Goal: Task Accomplishment & Management: Manage account settings

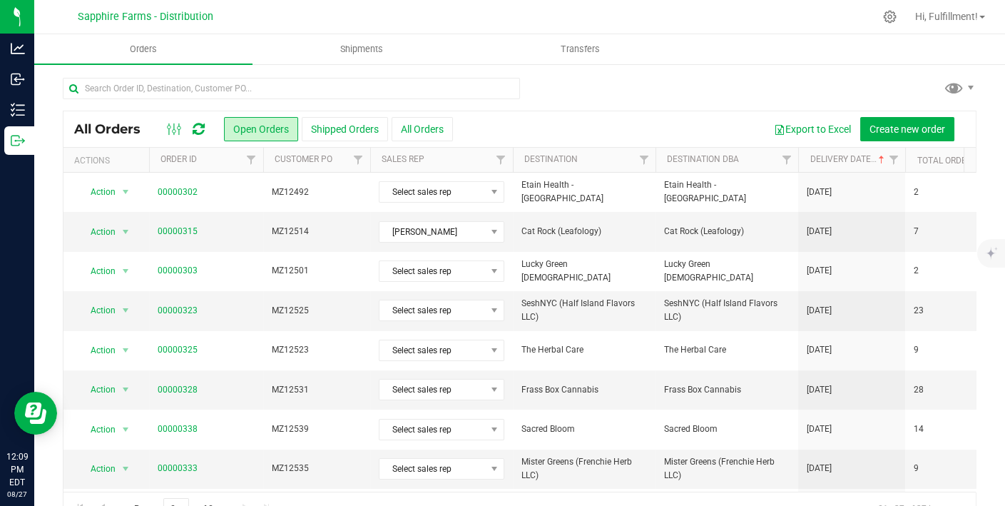
scroll to position [33, 0]
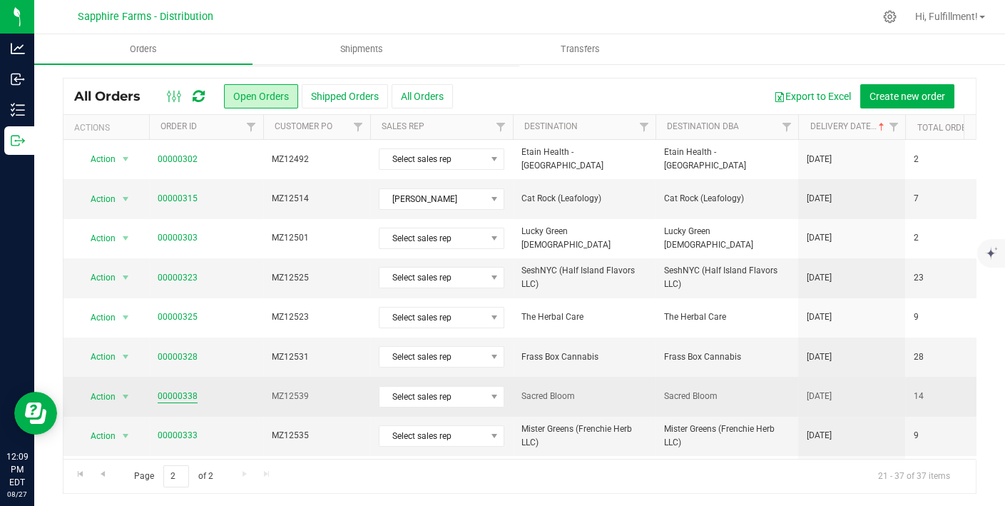
click at [169, 391] on link "00000338" at bounding box center [178, 397] width 40 height 14
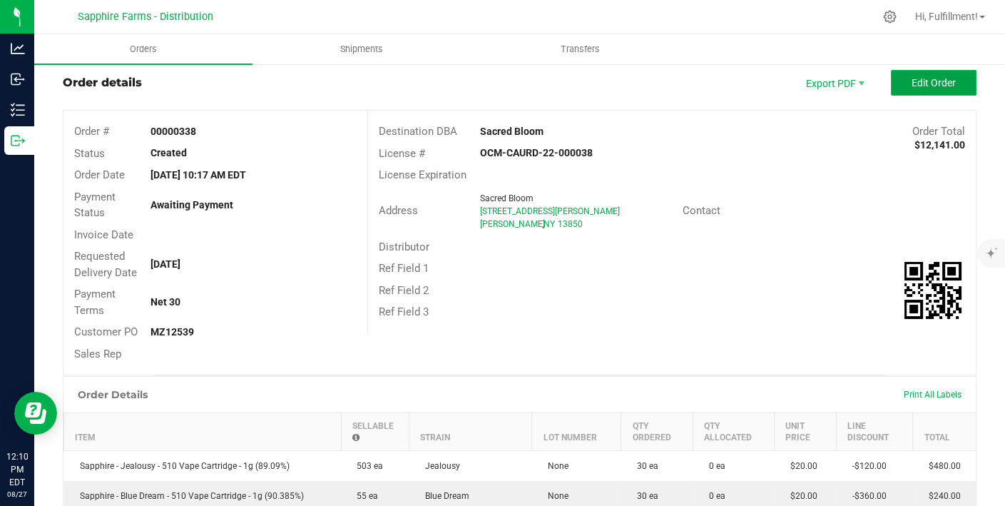
click at [921, 80] on span "Edit Order" at bounding box center [934, 82] width 44 height 11
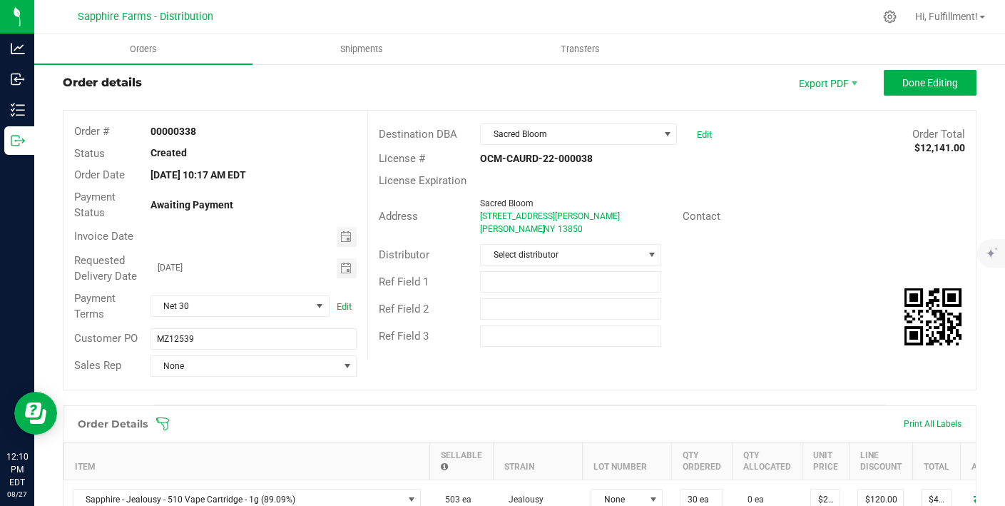
click at [167, 417] on icon at bounding box center [163, 424] width 14 height 14
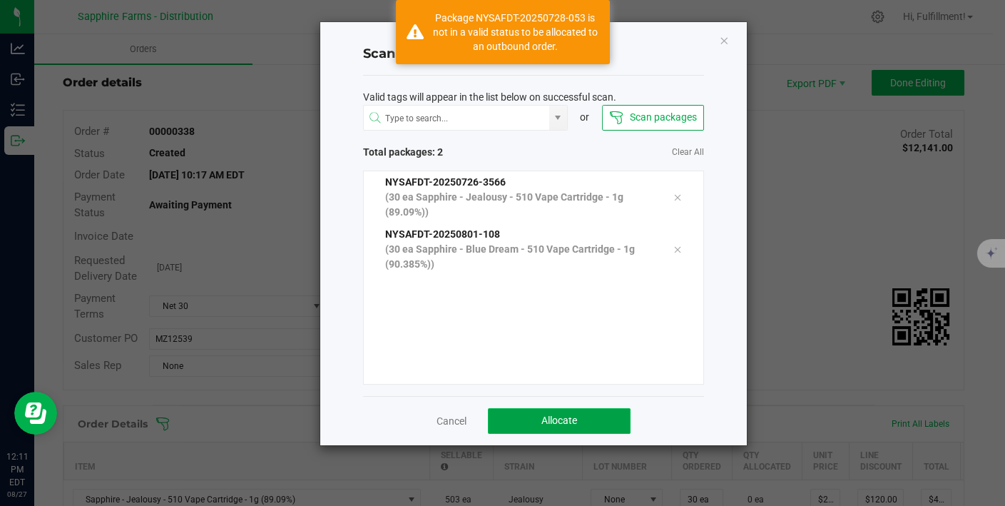
click at [507, 419] on button "Allocate" at bounding box center [559, 421] width 143 height 26
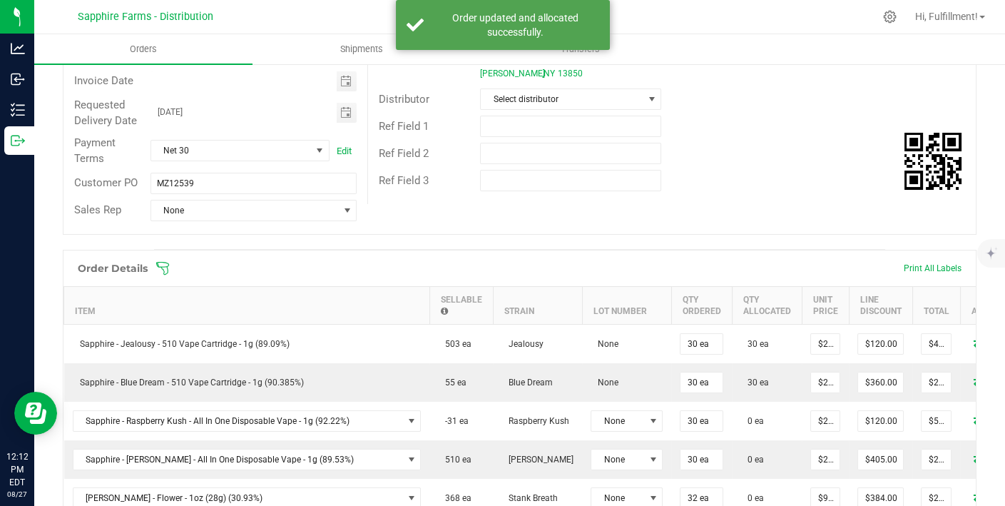
scroll to position [198, 0]
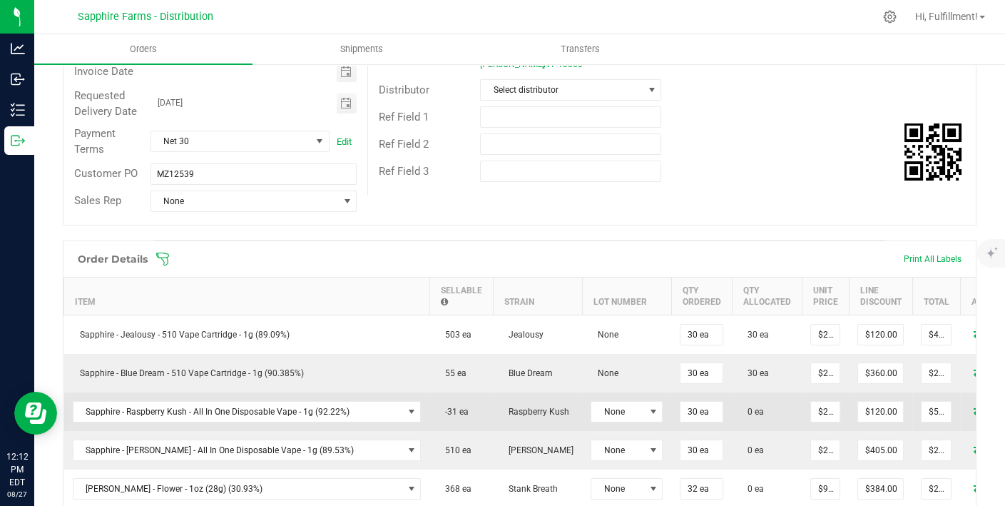
click at [974, 407] on icon at bounding box center [979, 410] width 11 height 9
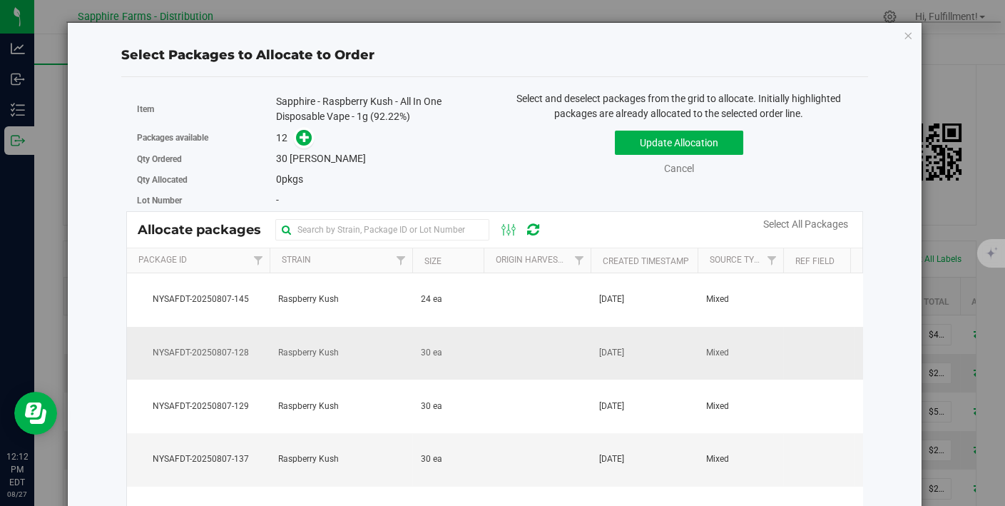
click at [508, 354] on td at bounding box center [537, 354] width 107 height 54
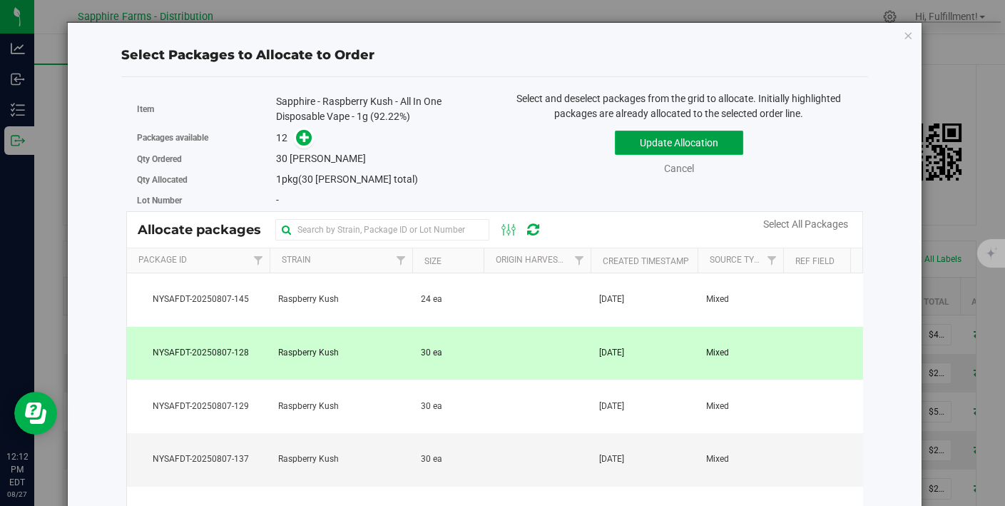
click at [686, 138] on button "Update Allocation" at bounding box center [679, 143] width 128 height 24
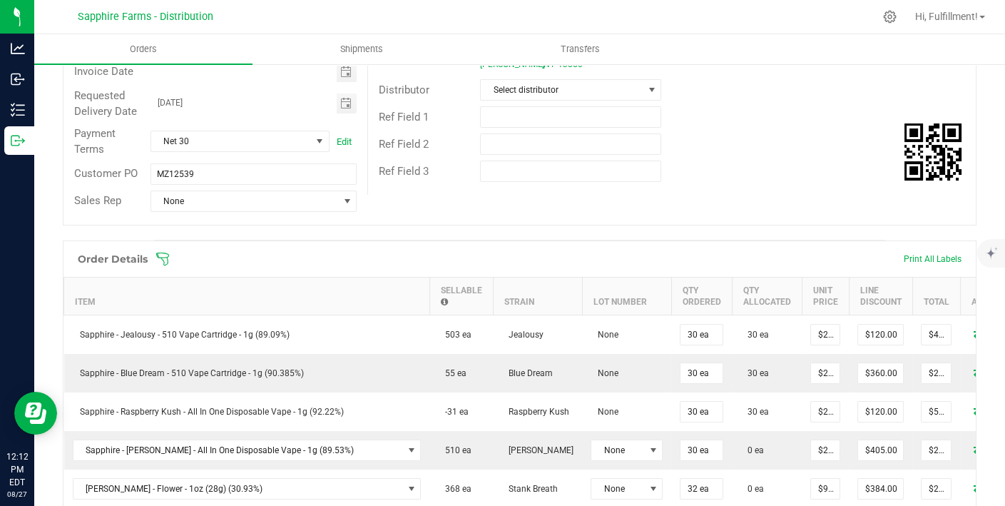
click at [166, 253] on icon at bounding box center [163, 259] width 14 height 14
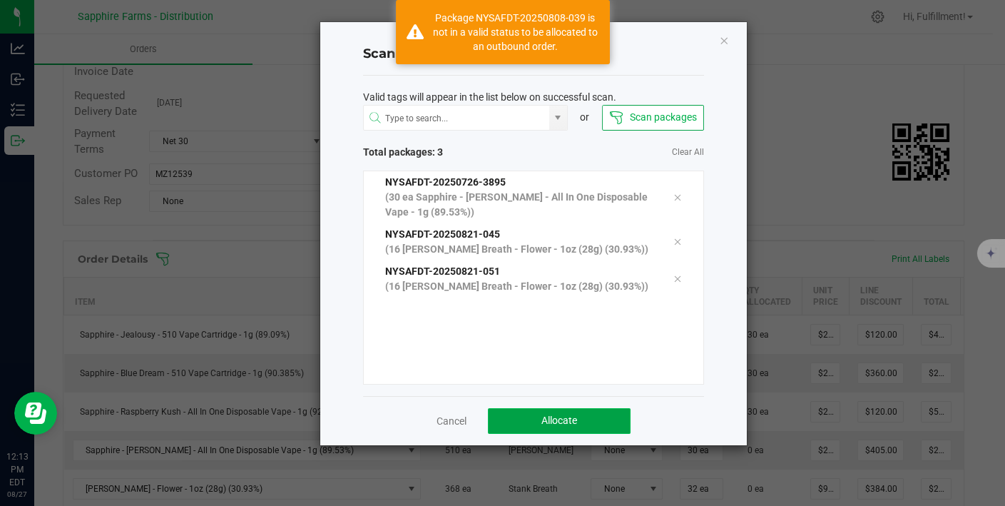
click at [562, 417] on span "Allocate" at bounding box center [560, 420] width 36 height 11
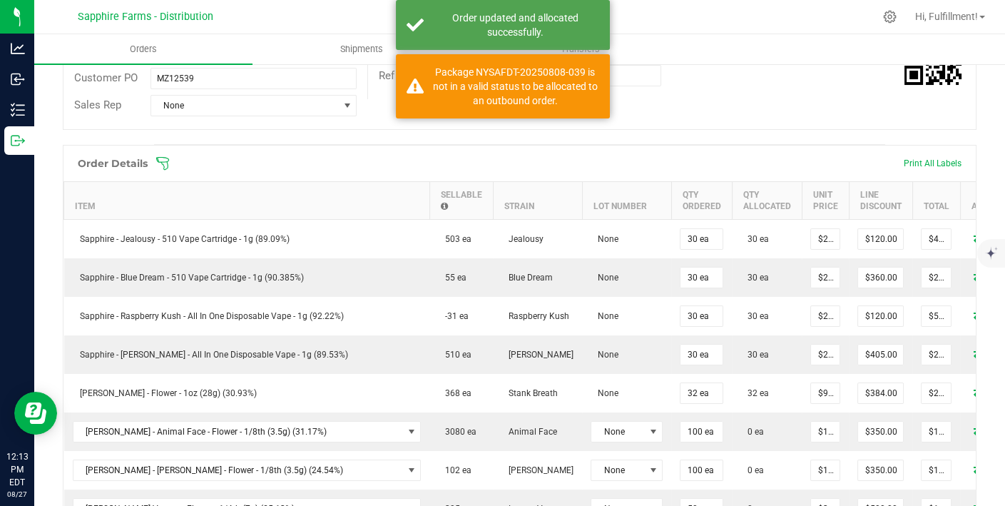
scroll to position [294, 0]
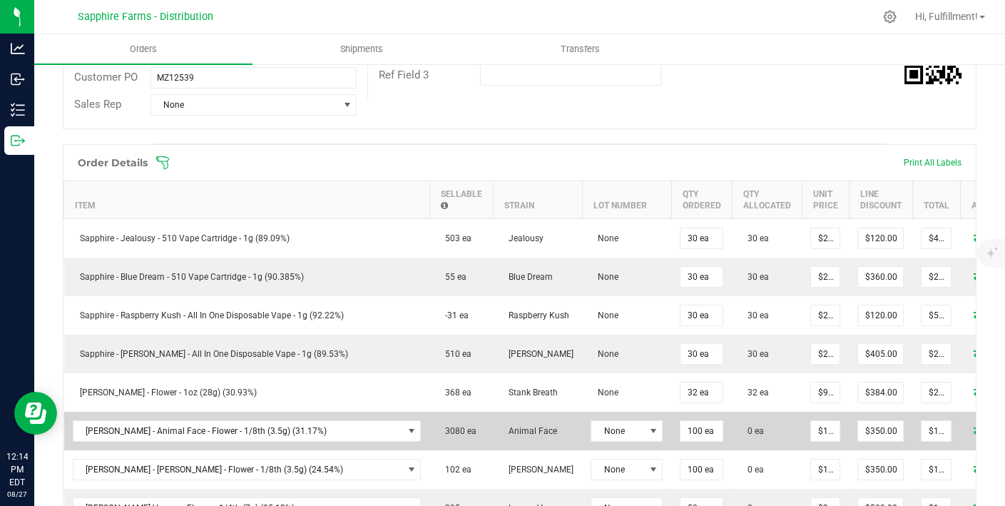
click at [974, 425] on icon at bounding box center [979, 429] width 11 height 9
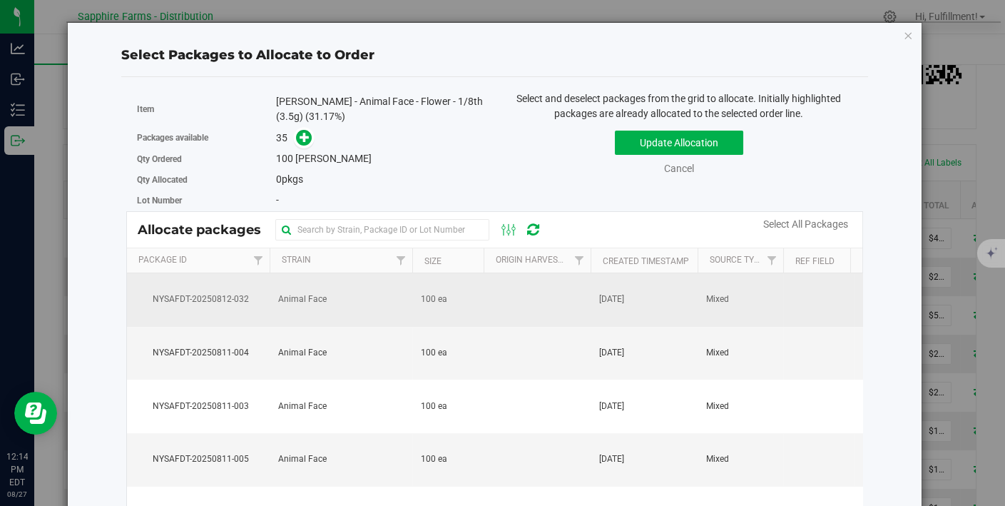
click at [552, 294] on td at bounding box center [537, 300] width 107 height 54
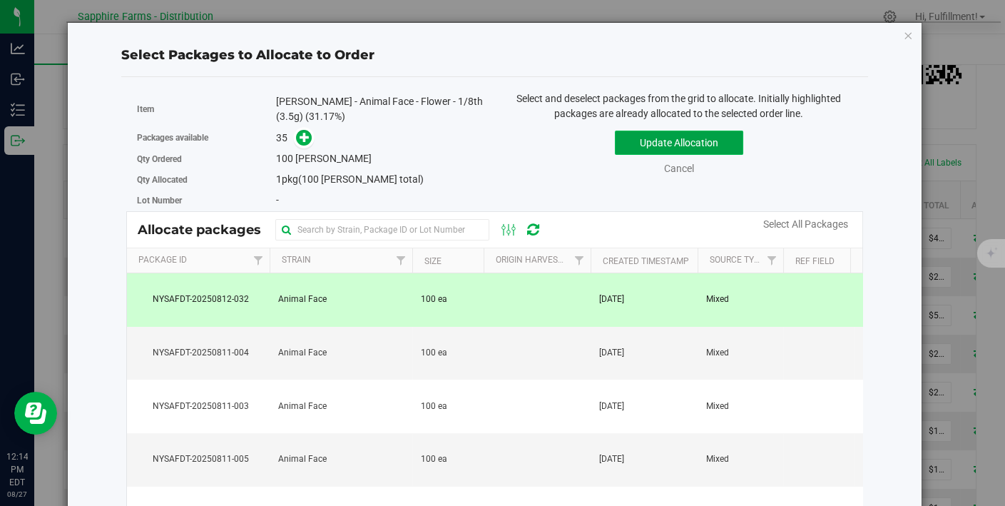
click at [671, 136] on button "Update Allocation" at bounding box center [679, 143] width 128 height 24
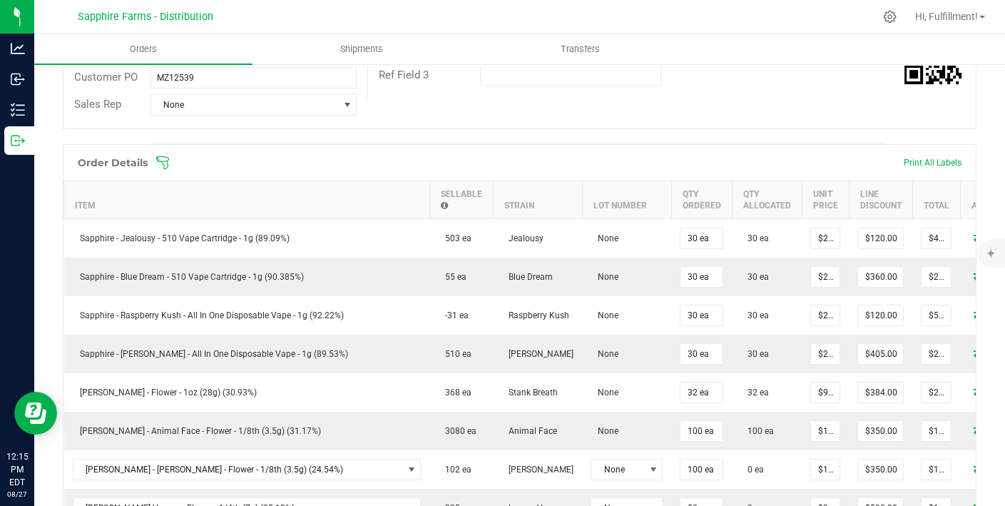
click at [162, 158] on icon at bounding box center [163, 163] width 14 height 14
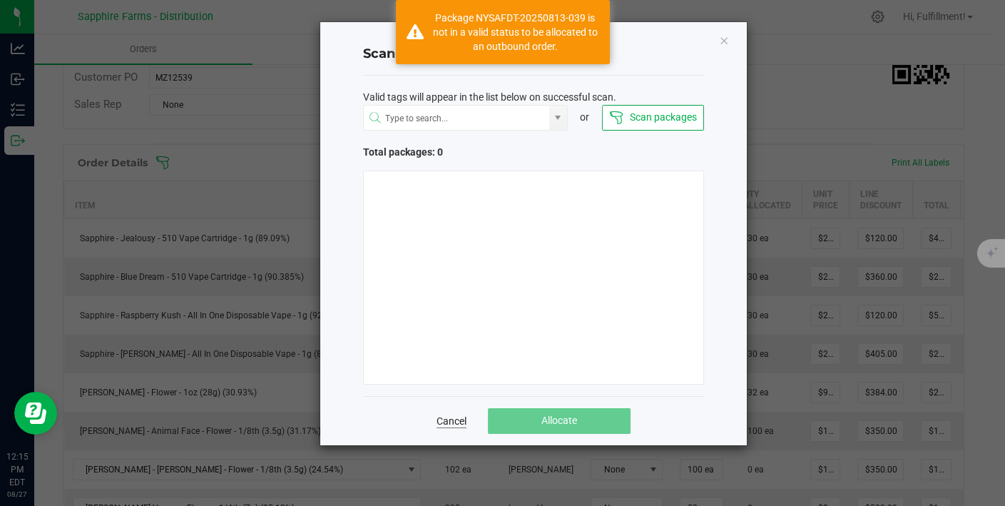
click at [444, 417] on link "Cancel" at bounding box center [452, 421] width 30 height 14
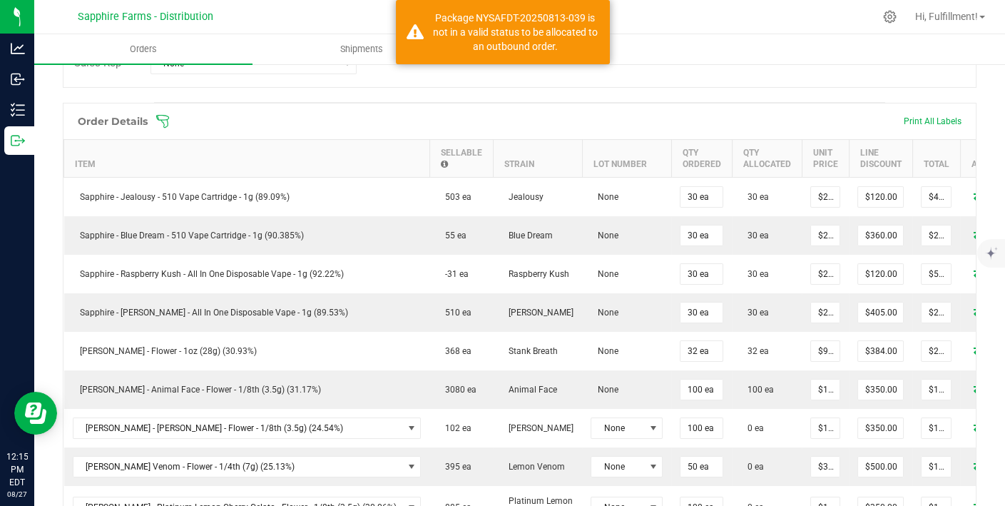
scroll to position [335, 0]
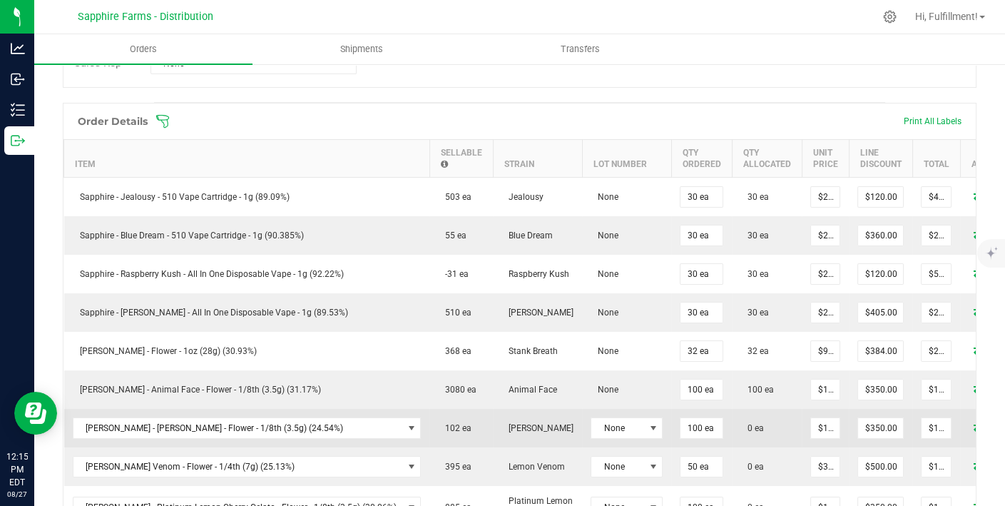
click at [974, 422] on icon at bounding box center [979, 426] width 11 height 9
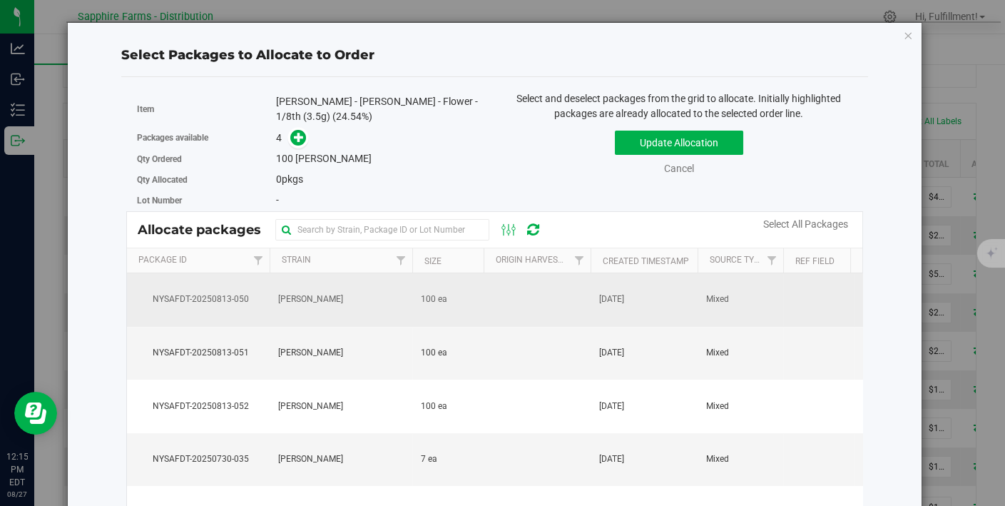
click at [508, 299] on td at bounding box center [537, 300] width 107 height 54
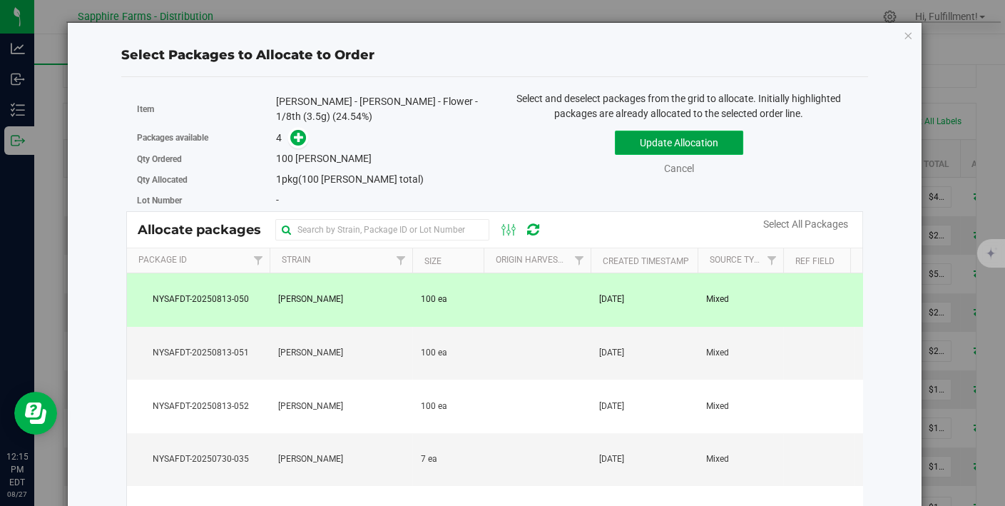
click at [646, 136] on button "Update Allocation" at bounding box center [679, 143] width 128 height 24
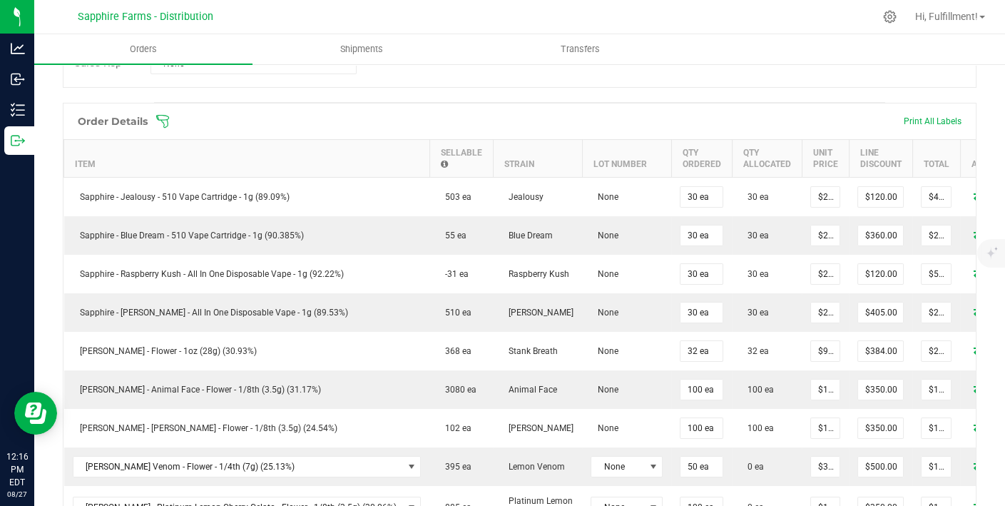
click at [160, 120] on icon at bounding box center [163, 121] width 14 height 14
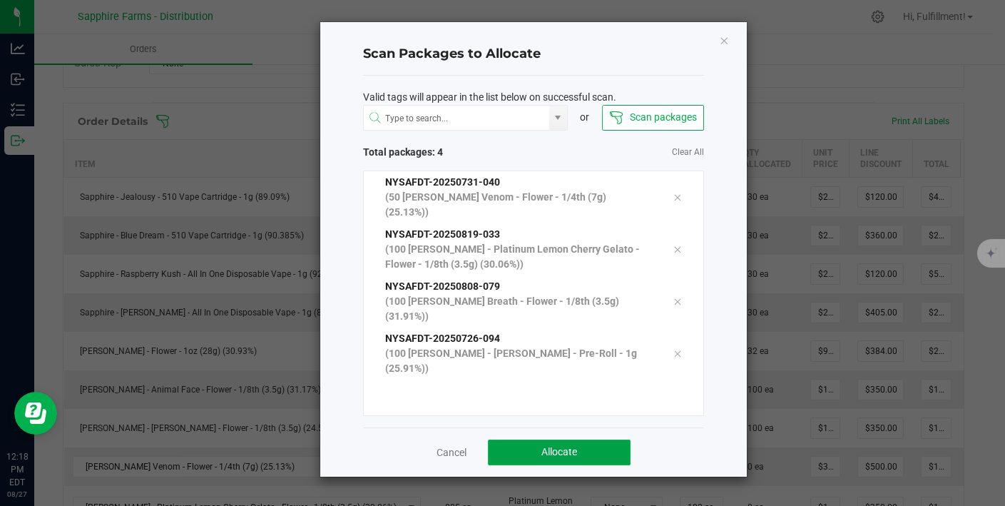
click at [553, 446] on span "Allocate" at bounding box center [560, 451] width 36 height 11
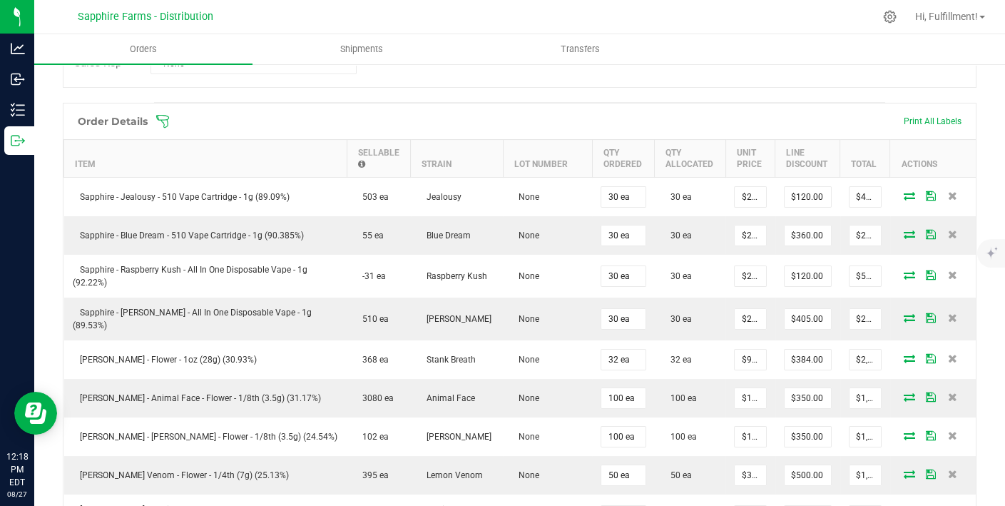
click at [158, 120] on icon at bounding box center [163, 121] width 14 height 14
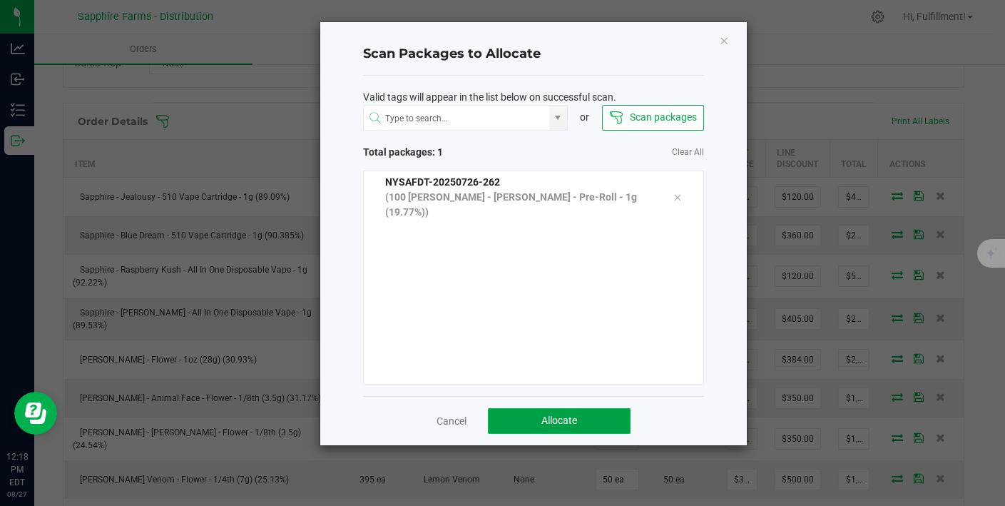
click at [579, 417] on button "Allocate" at bounding box center [559, 421] width 143 height 26
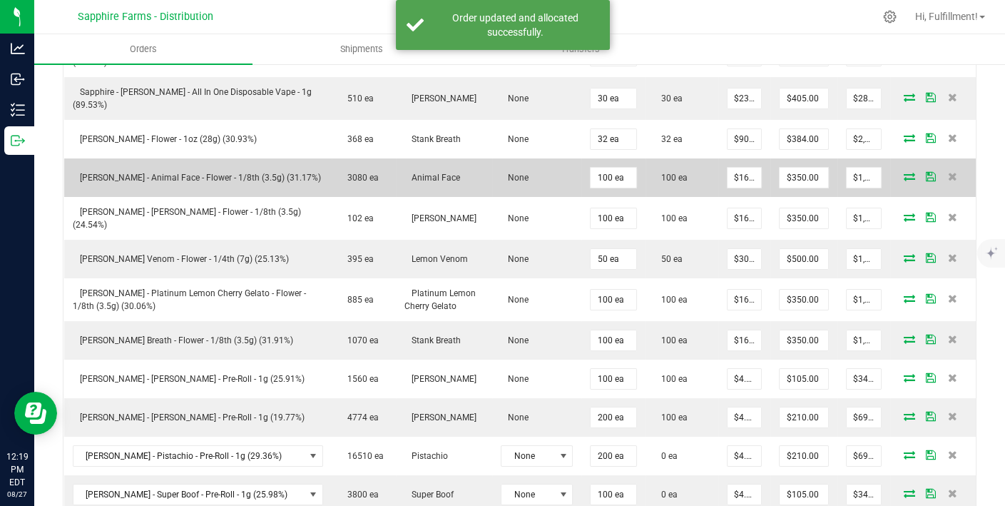
scroll to position [557, 0]
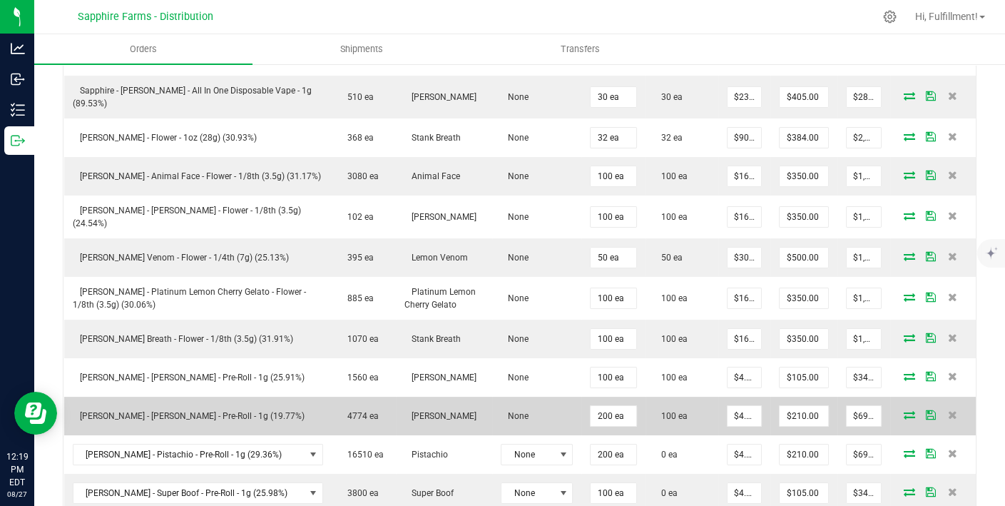
click at [904, 410] on icon at bounding box center [909, 414] width 11 height 9
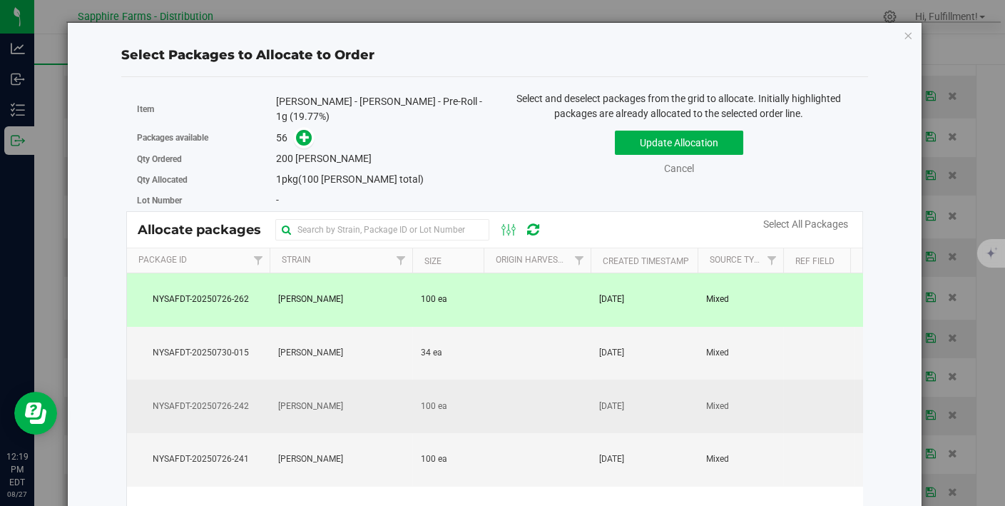
click at [558, 404] on td at bounding box center [537, 407] width 107 height 54
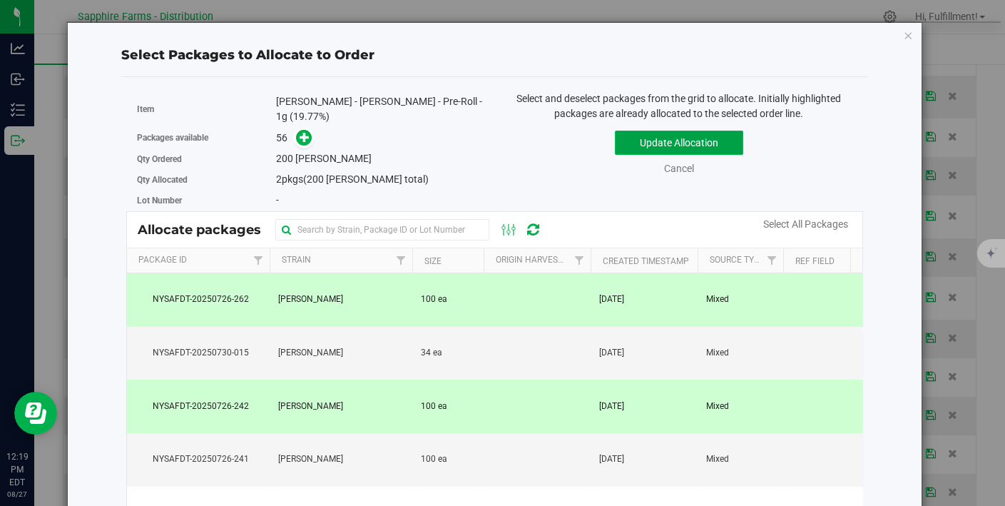
click at [654, 138] on button "Update Allocation" at bounding box center [679, 143] width 128 height 24
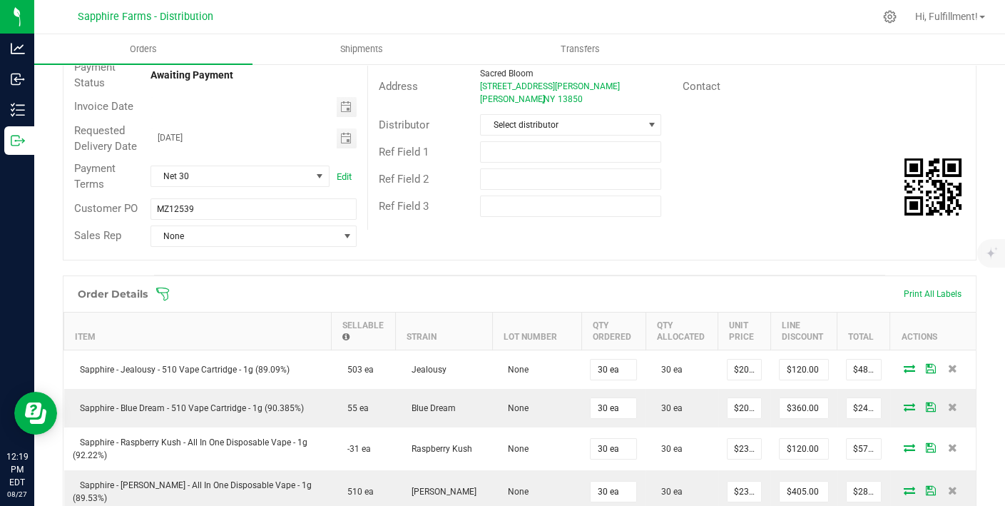
scroll to position [161, 0]
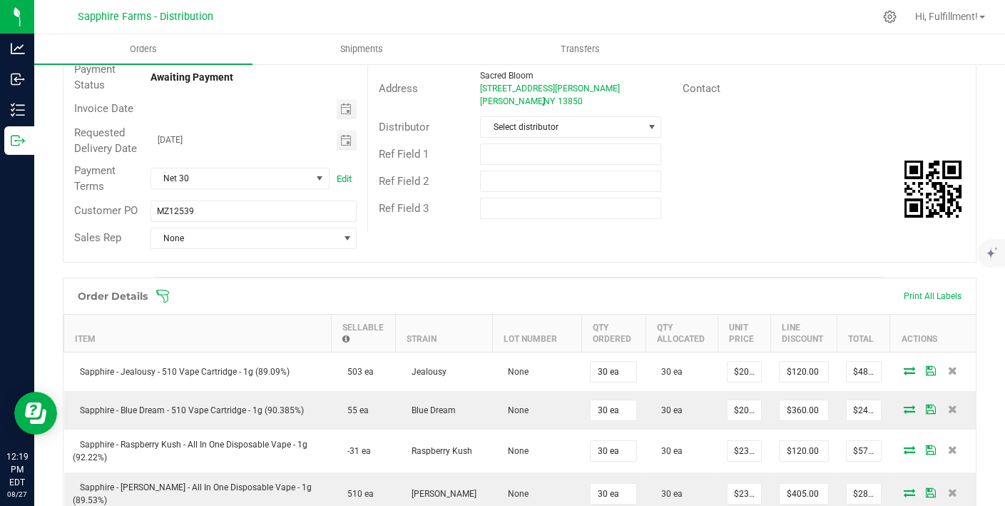
click at [161, 295] on icon at bounding box center [163, 296] width 14 height 14
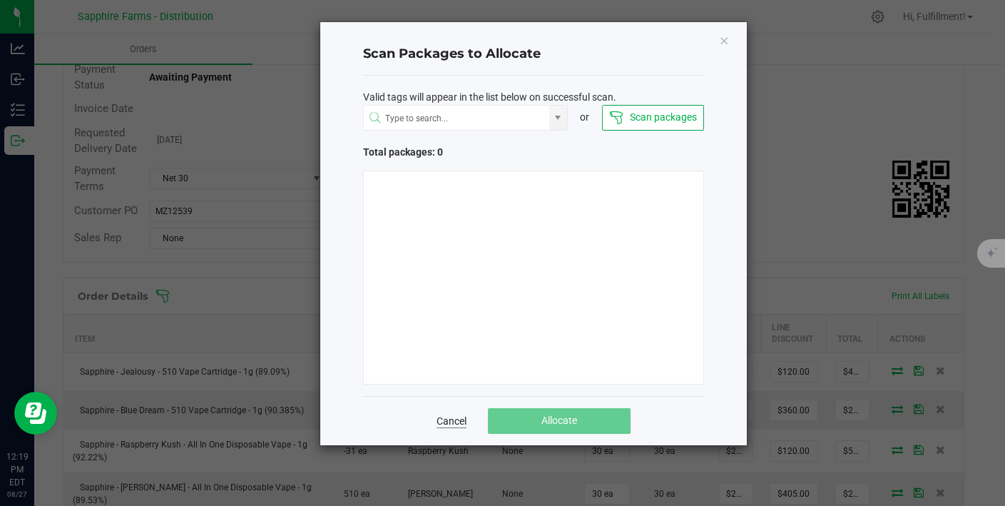
click at [447, 420] on link "Cancel" at bounding box center [452, 421] width 30 height 14
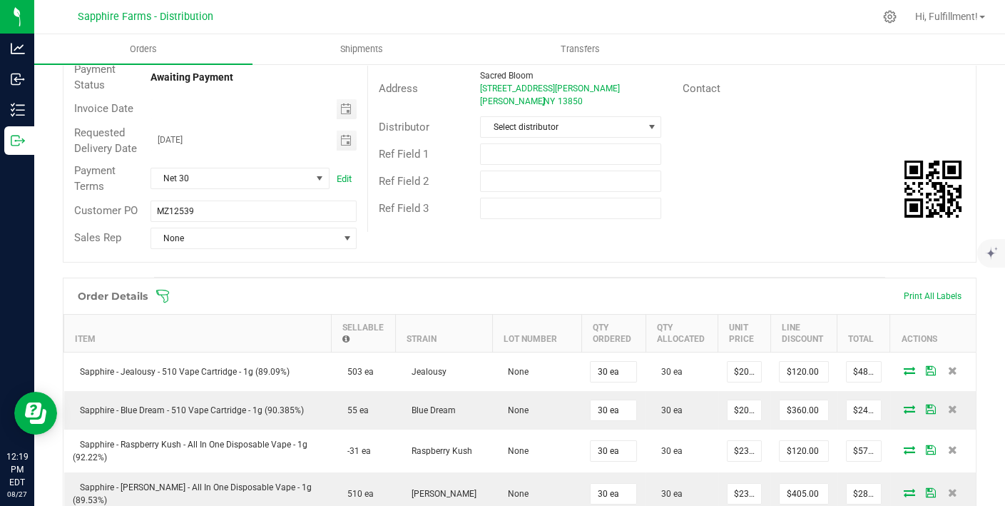
click at [163, 294] on icon at bounding box center [163, 296] width 14 height 14
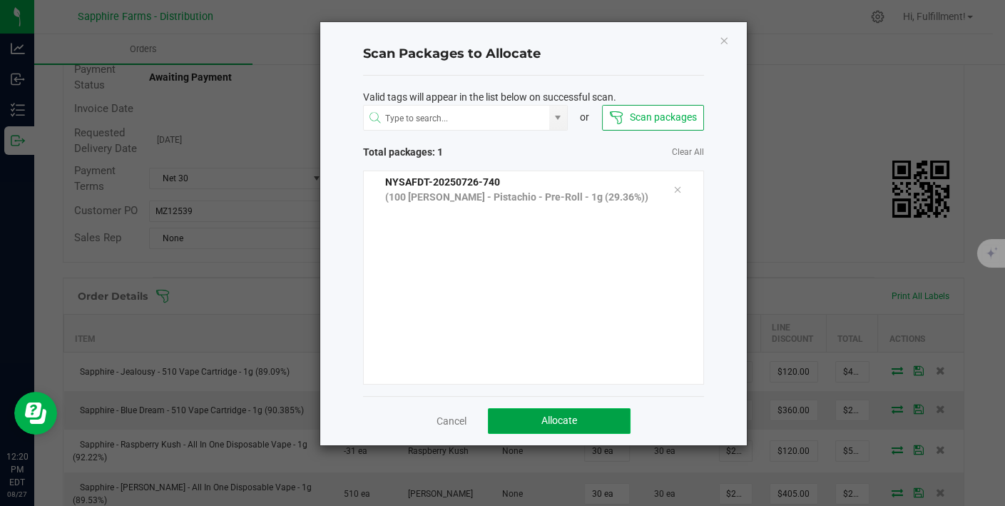
click at [536, 412] on button "Allocate" at bounding box center [559, 421] width 143 height 26
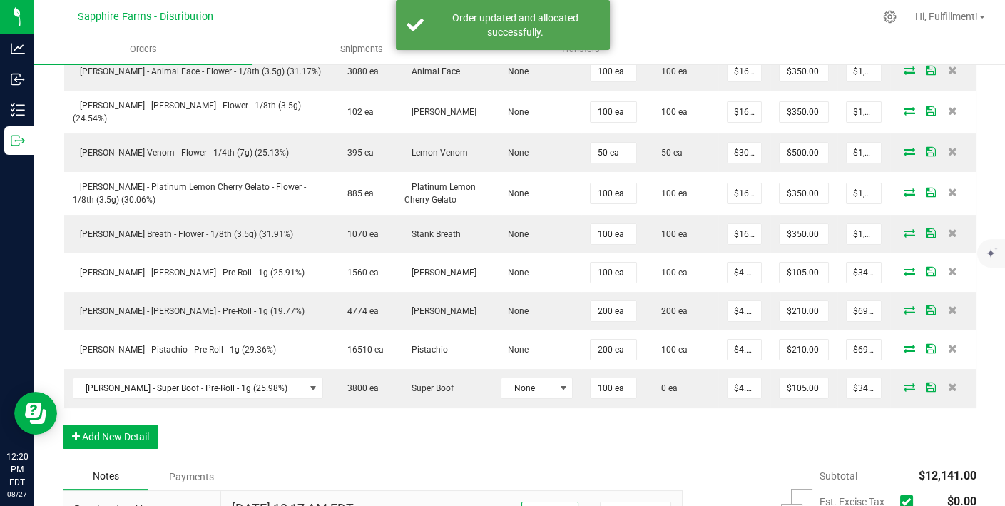
scroll to position [662, 0]
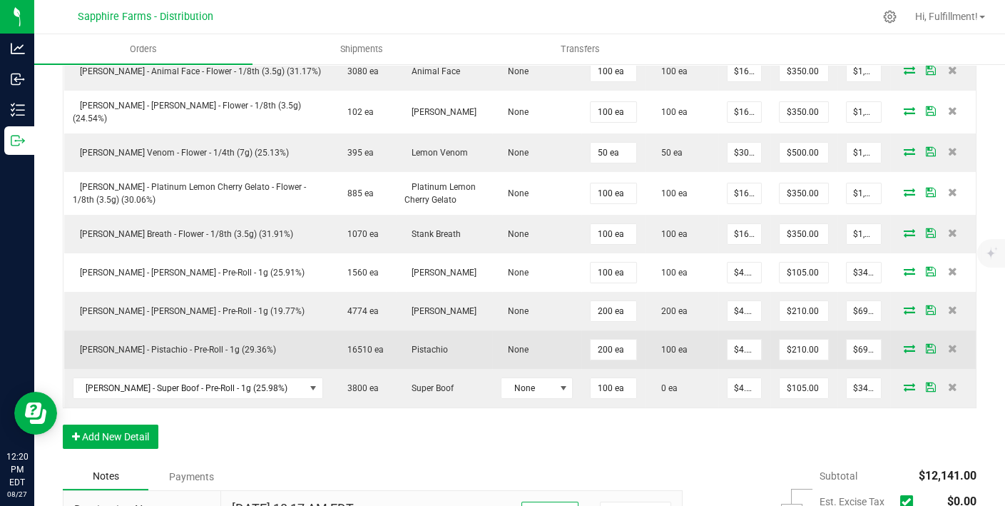
click at [904, 344] on icon at bounding box center [909, 348] width 11 height 9
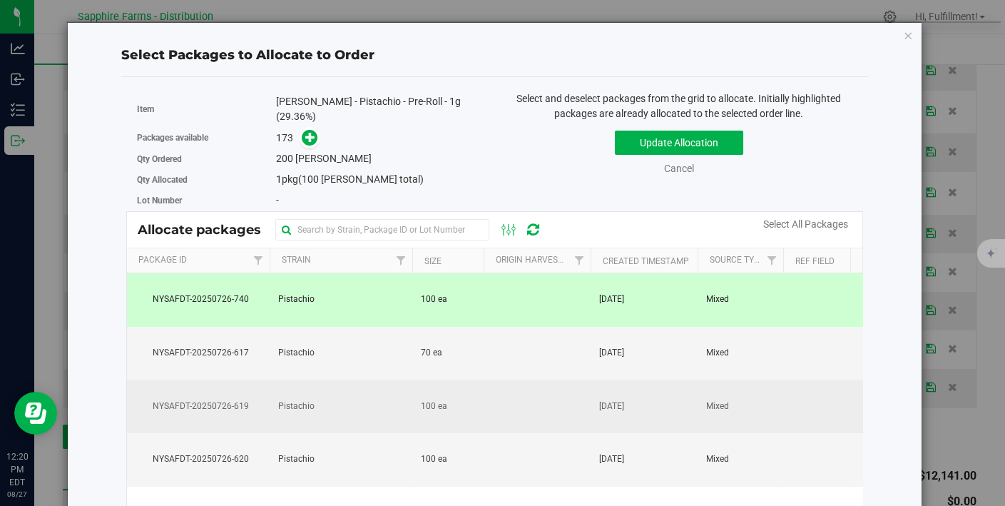
click at [562, 393] on td at bounding box center [537, 407] width 107 height 54
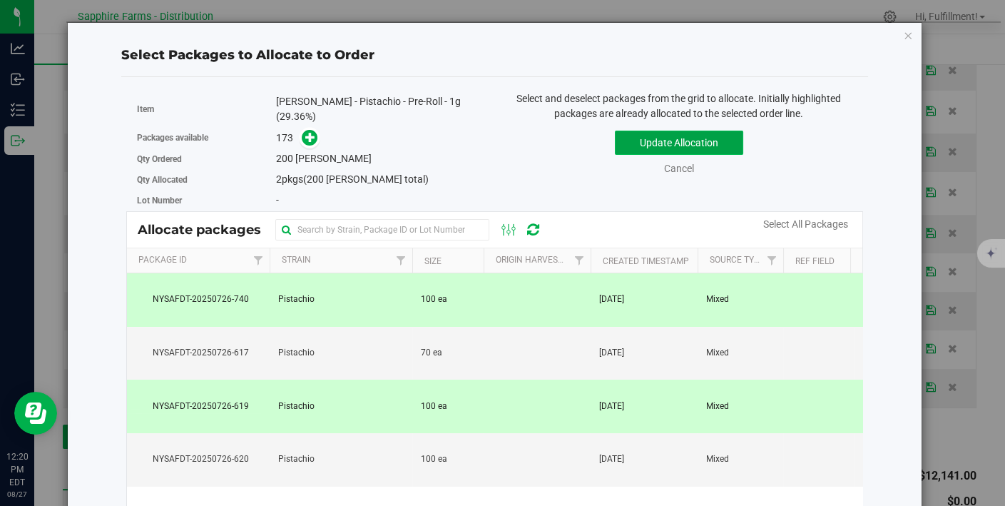
click at [671, 136] on button "Update Allocation" at bounding box center [679, 143] width 128 height 24
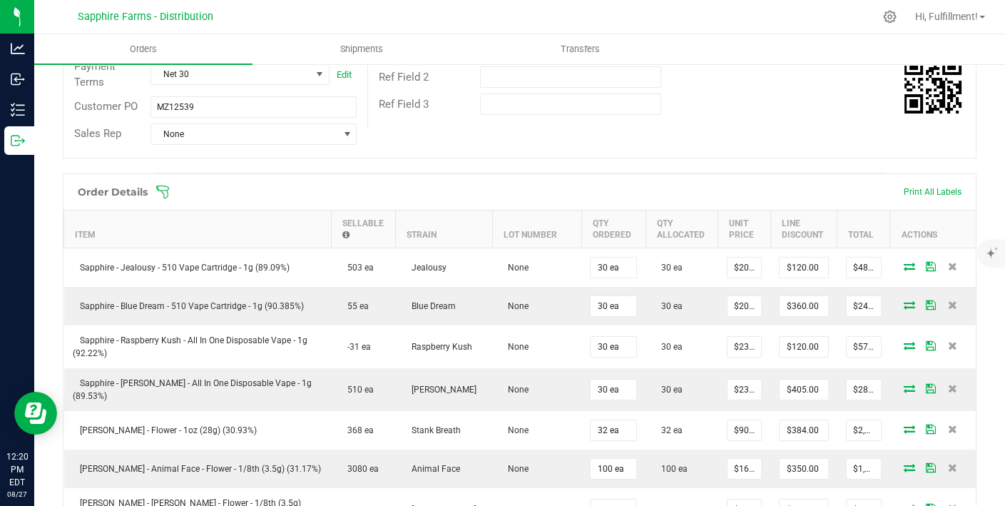
scroll to position [253, 0]
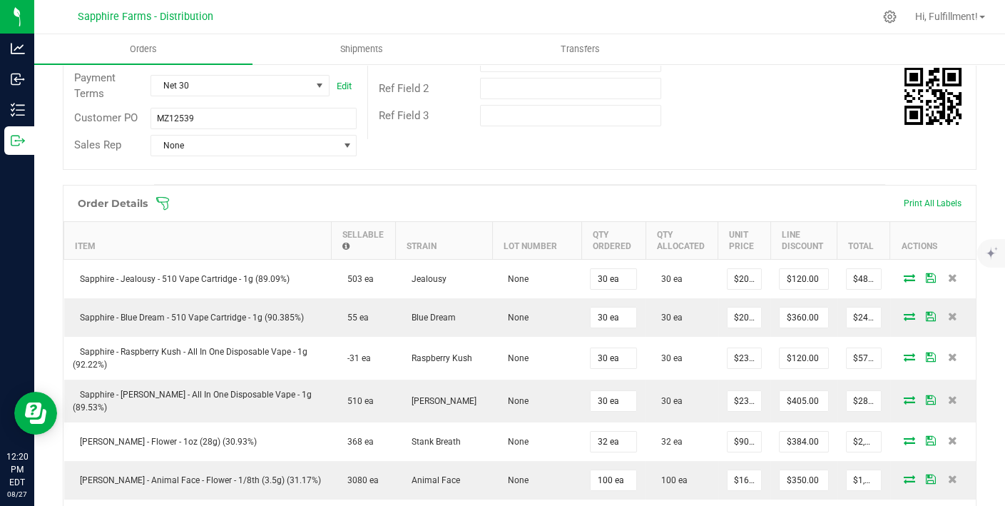
click at [162, 201] on icon at bounding box center [163, 203] width 14 height 14
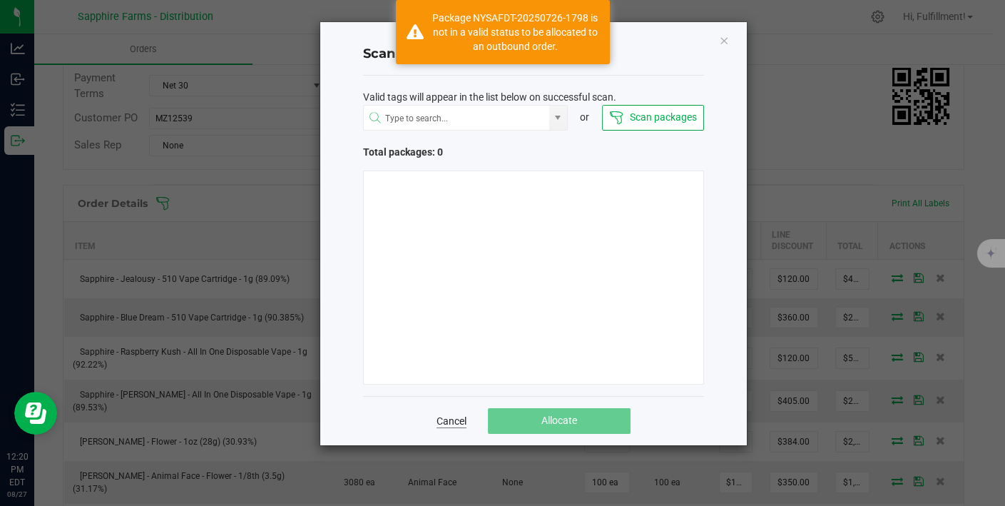
click at [456, 424] on link "Cancel" at bounding box center [452, 421] width 30 height 14
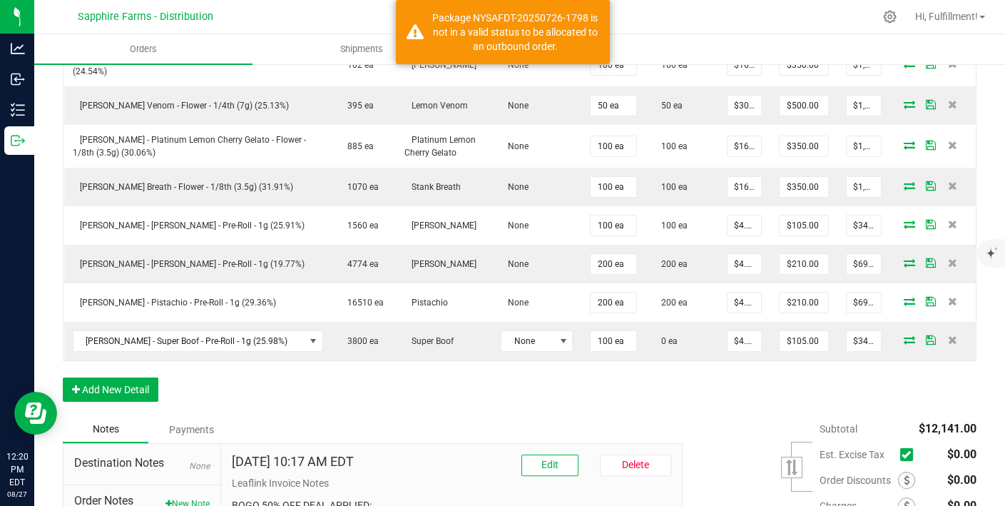
scroll to position [710, 0]
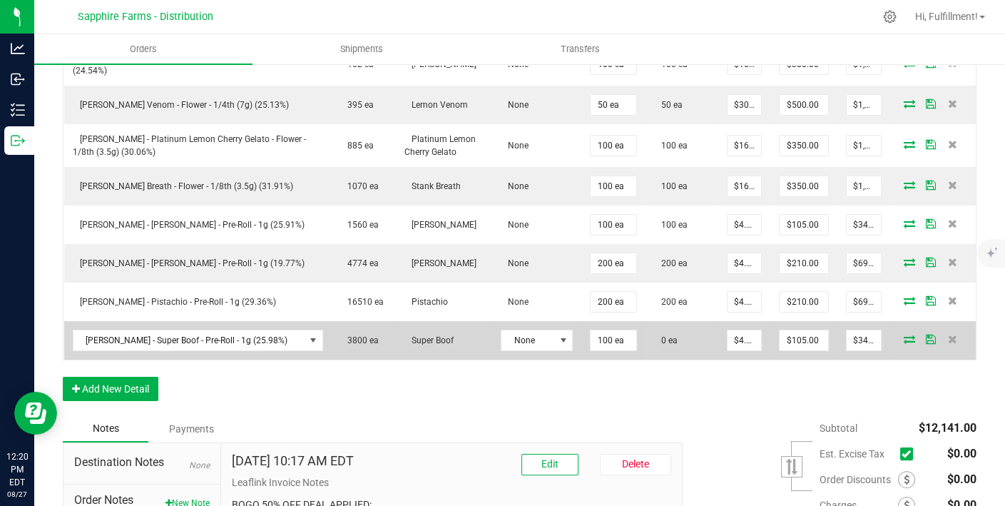
click at [904, 335] on icon at bounding box center [909, 339] width 11 height 9
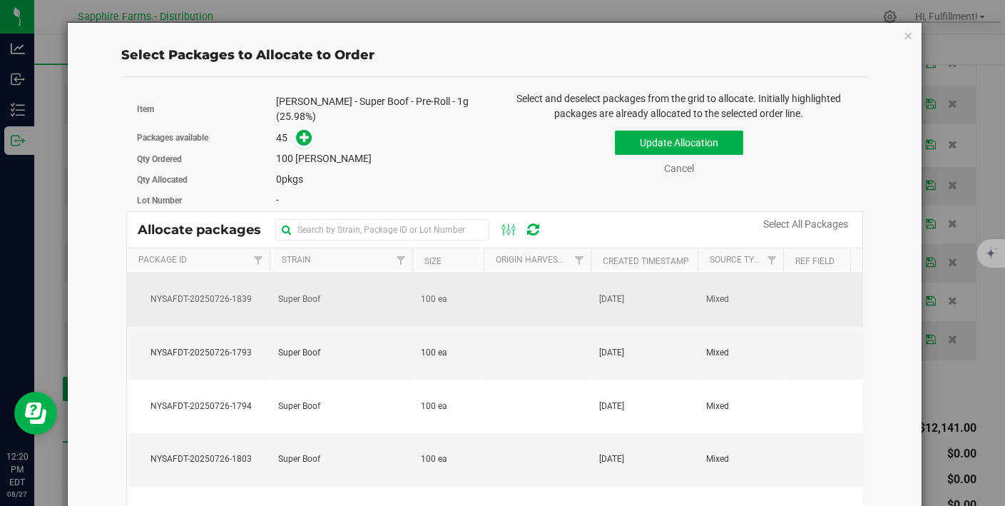
click at [526, 298] on td at bounding box center [537, 300] width 107 height 54
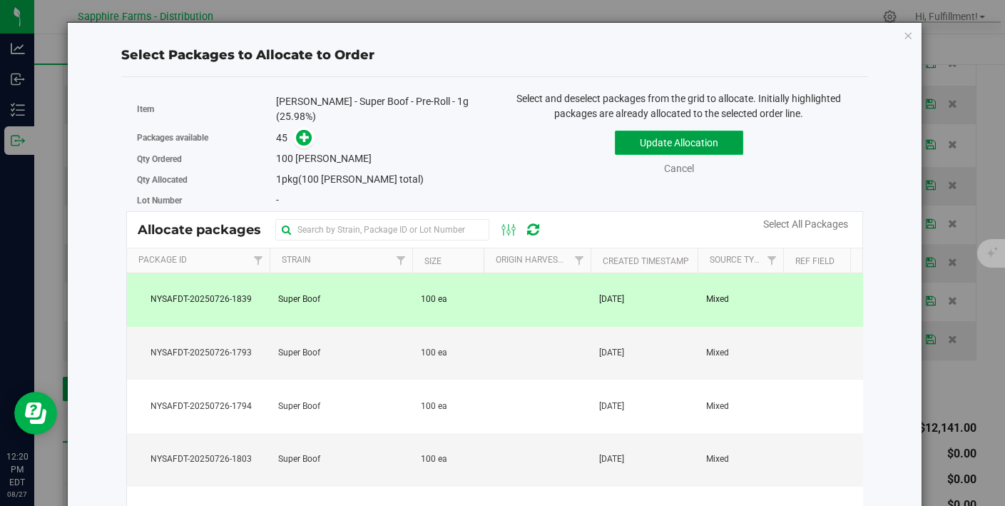
click at [626, 140] on button "Update Allocation" at bounding box center [679, 143] width 128 height 24
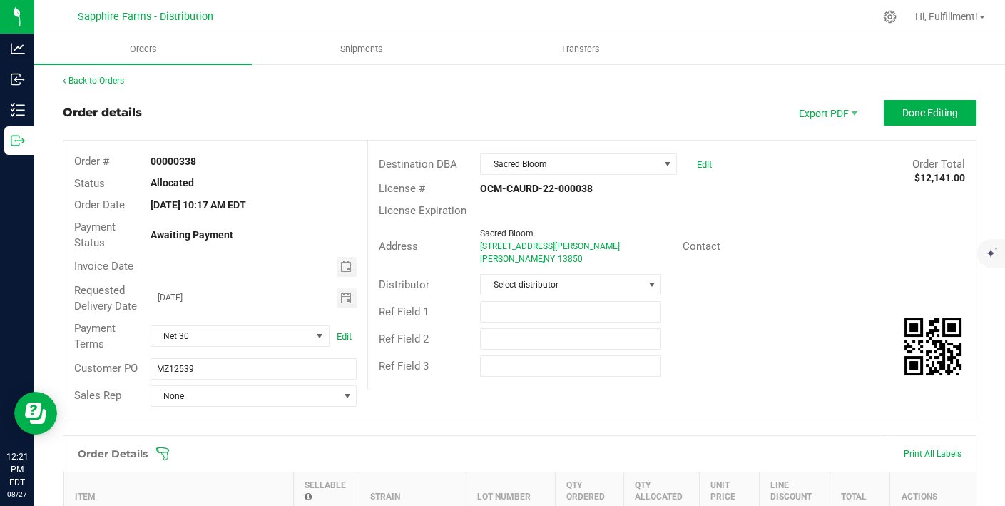
scroll to position [0, 0]
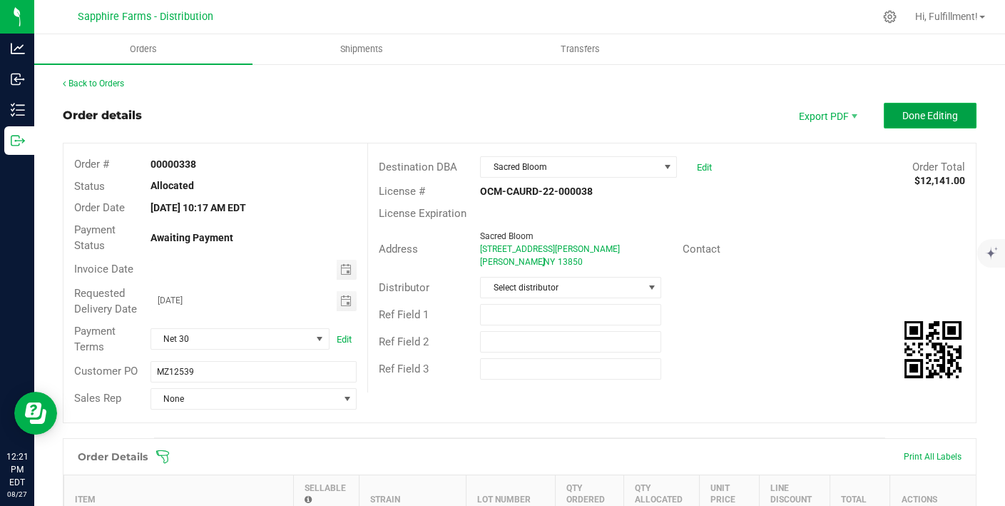
click at [886, 111] on button "Done Editing" at bounding box center [930, 116] width 93 height 26
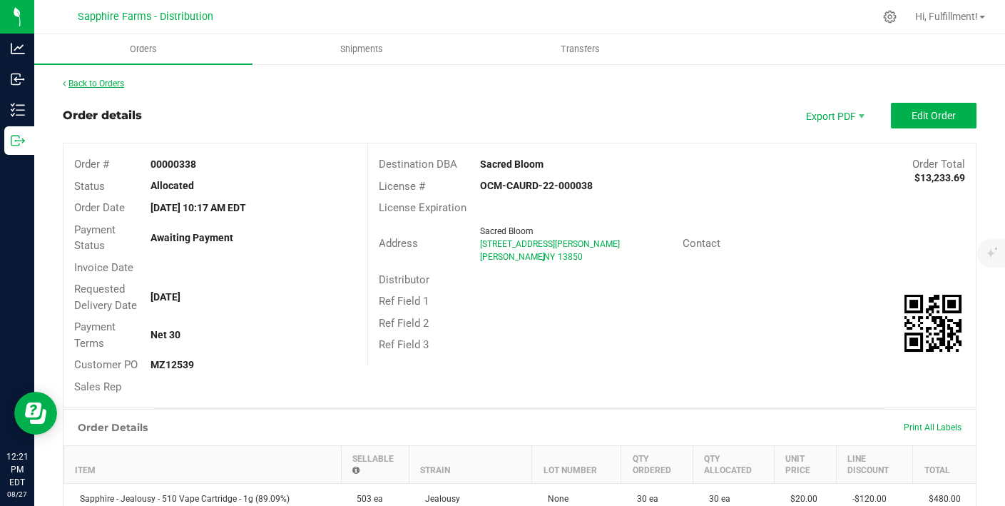
click at [86, 81] on link "Back to Orders" at bounding box center [93, 83] width 61 height 10
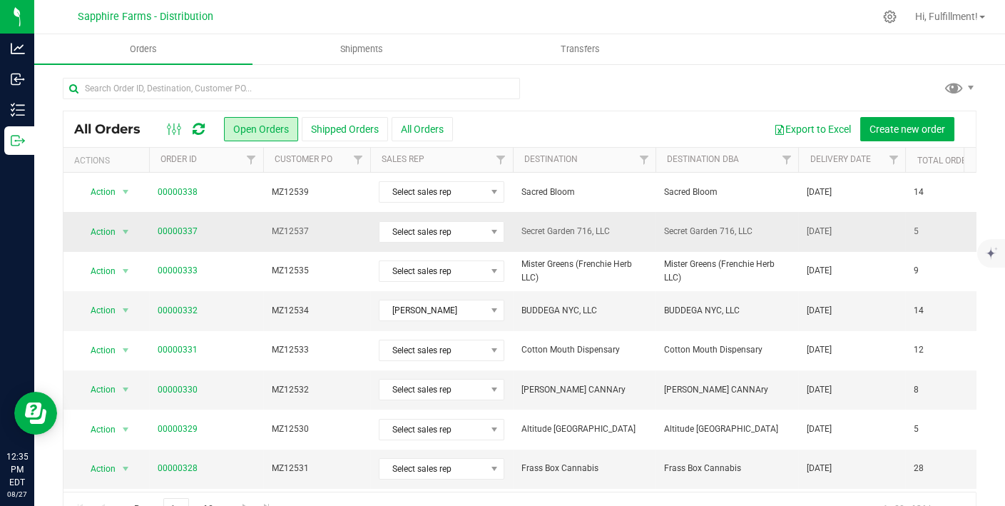
scroll to position [15, 0]
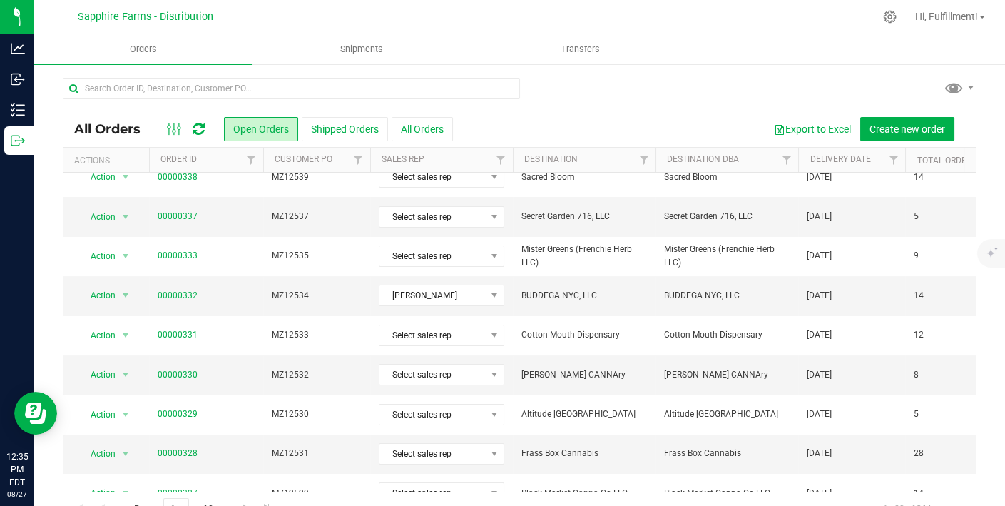
click at [842, 168] on th "Delivery Date" at bounding box center [851, 160] width 107 height 25
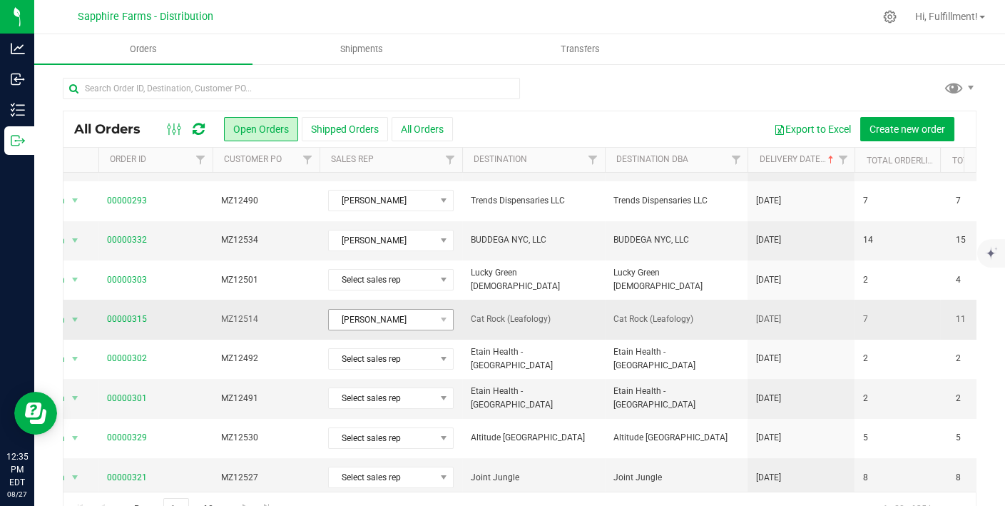
scroll to position [480, 51]
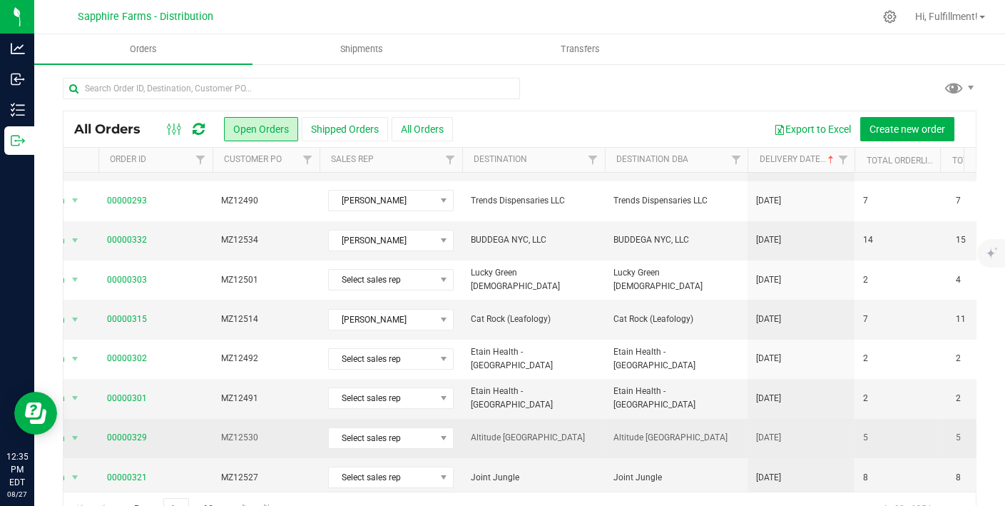
click at [180, 431] on span "00000329" at bounding box center [155, 438] width 97 height 14
click at [283, 431] on span "MZ12530" at bounding box center [266, 438] width 90 height 14
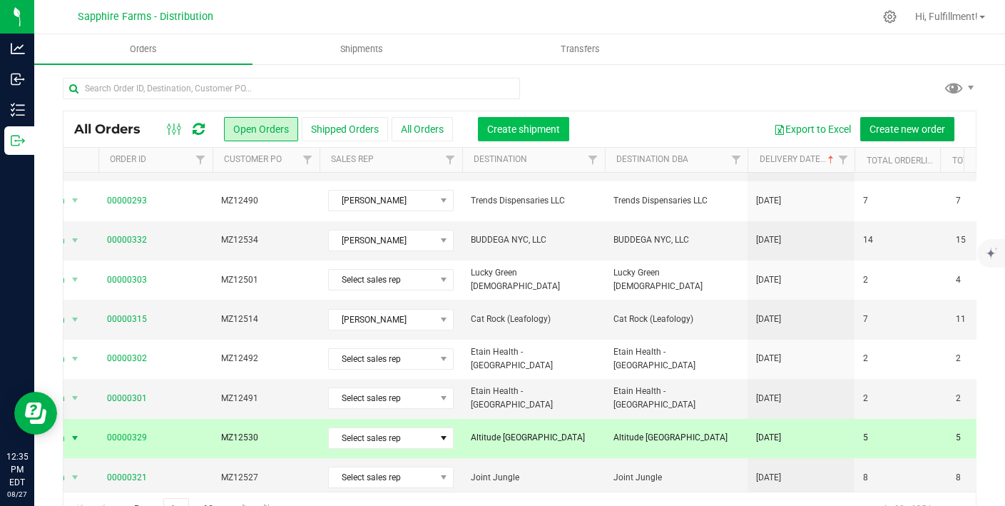
click at [541, 123] on span "Create shipment" at bounding box center [523, 128] width 73 height 11
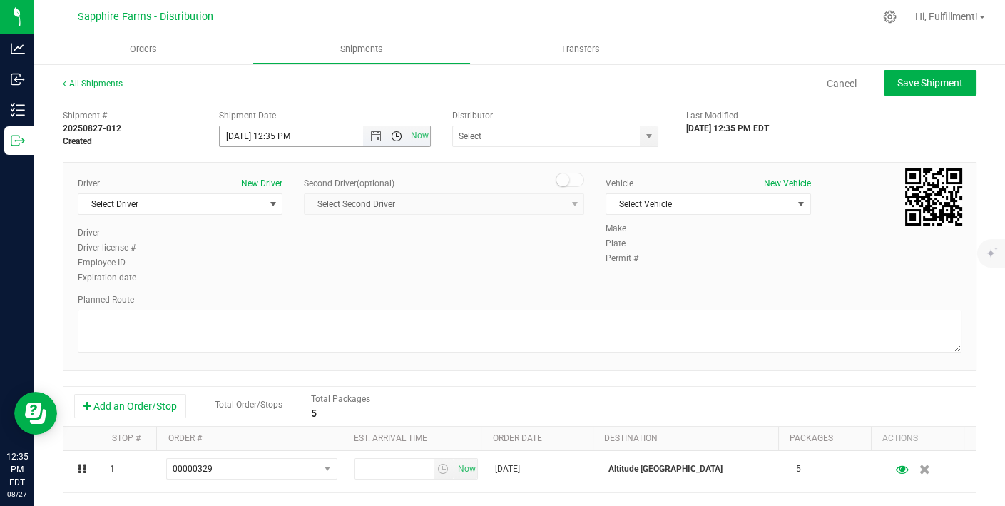
click at [395, 136] on span "Open the time view" at bounding box center [396, 136] width 11 height 11
click at [393, 135] on span "Open the time view" at bounding box center [396, 136] width 11 height 11
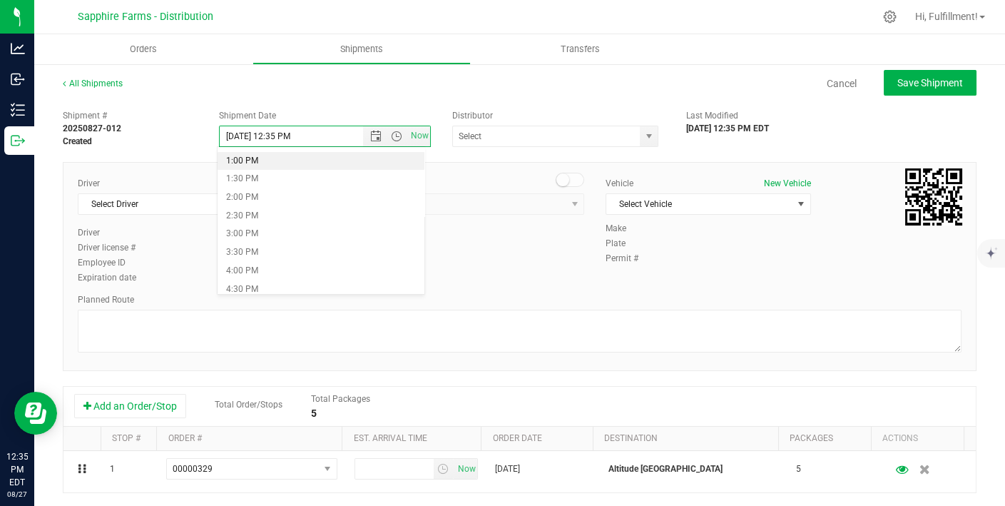
scroll to position [490, 0]
click at [279, 183] on li "2:00 PM" at bounding box center [321, 182] width 207 height 19
type input "[DATE] 2:00 PM"
click at [643, 141] on span "select" at bounding box center [648, 136] width 11 height 11
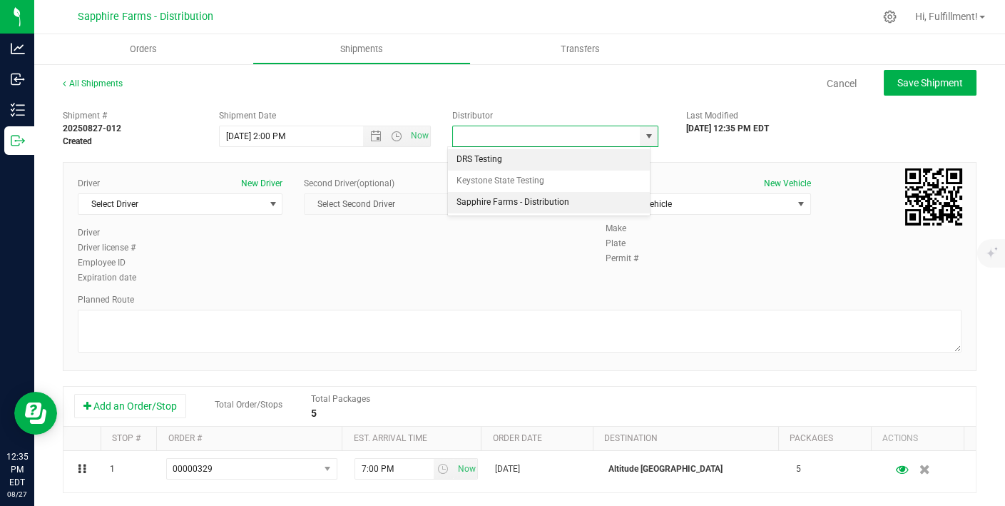
click at [569, 201] on li "Sapphire Farms - Distribution" at bounding box center [549, 202] width 202 height 21
type input "Sapphire Farms - Distribution"
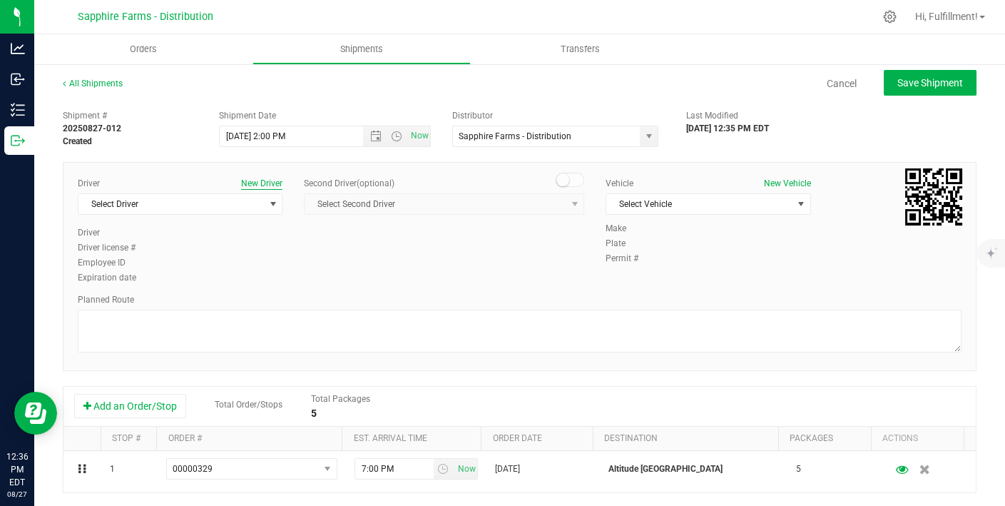
click at [260, 182] on button "New Driver" at bounding box center [261, 183] width 41 height 13
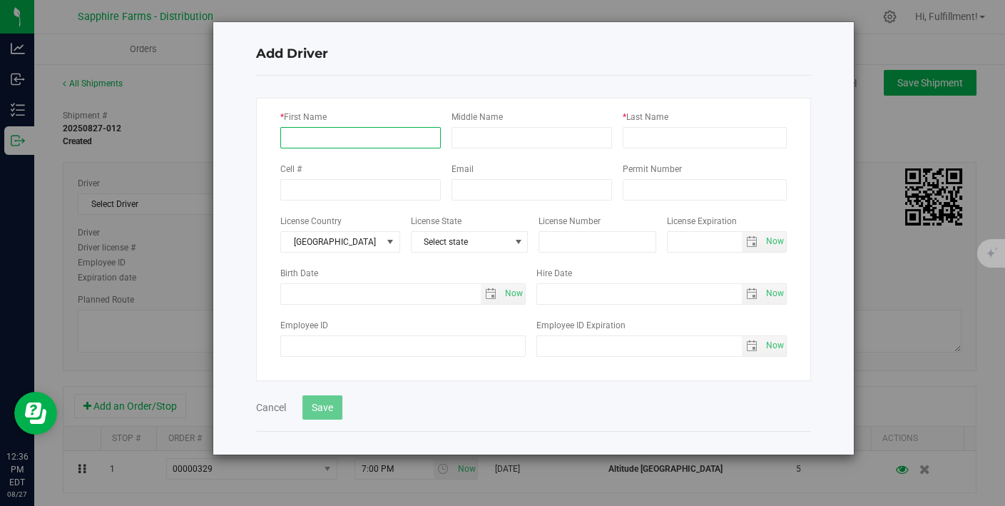
click at [321, 141] on input "* First Name" at bounding box center [360, 137] width 161 height 21
type input "<"
type input "[PERSON_NAME]"
click at [659, 138] on input "* Last Name" at bounding box center [705, 137] width 164 height 21
type input "Bahantka"
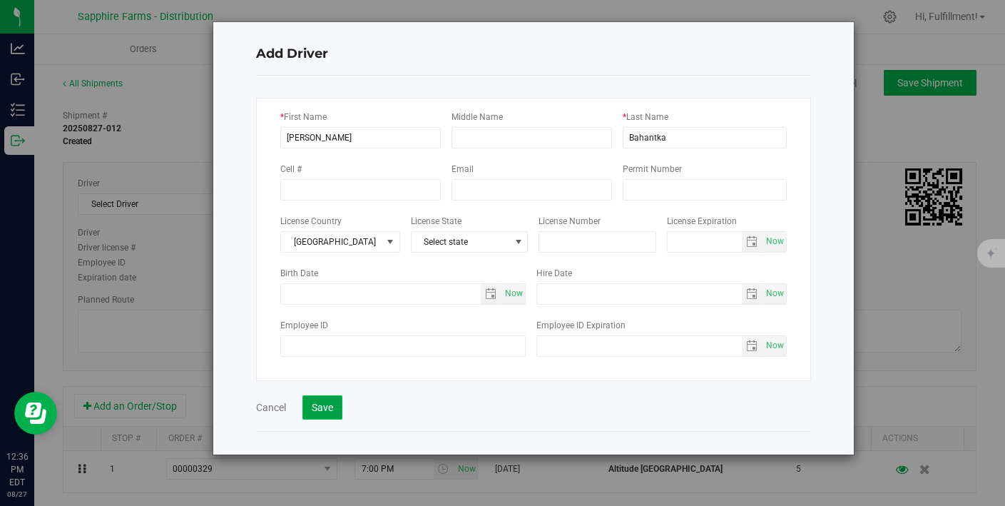
click at [333, 400] on button "Save" at bounding box center [323, 407] width 40 height 24
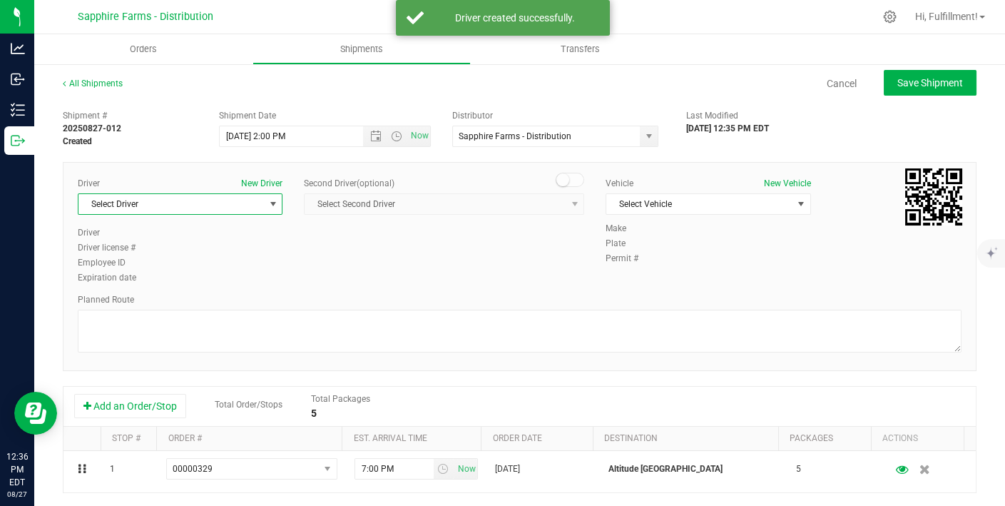
click at [268, 201] on span "select" at bounding box center [273, 203] width 11 height 11
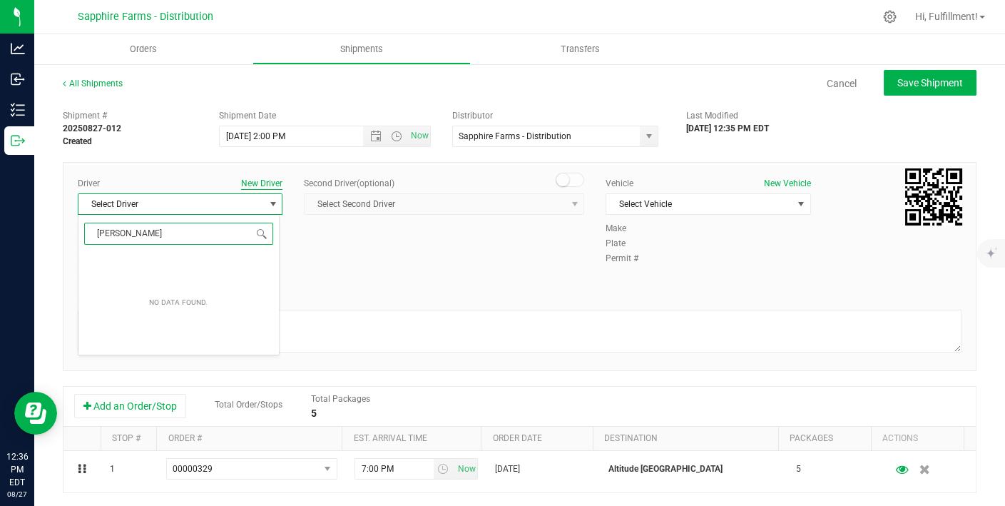
type input "[PERSON_NAME]"
click at [257, 180] on button "New Driver" at bounding box center [261, 183] width 41 height 13
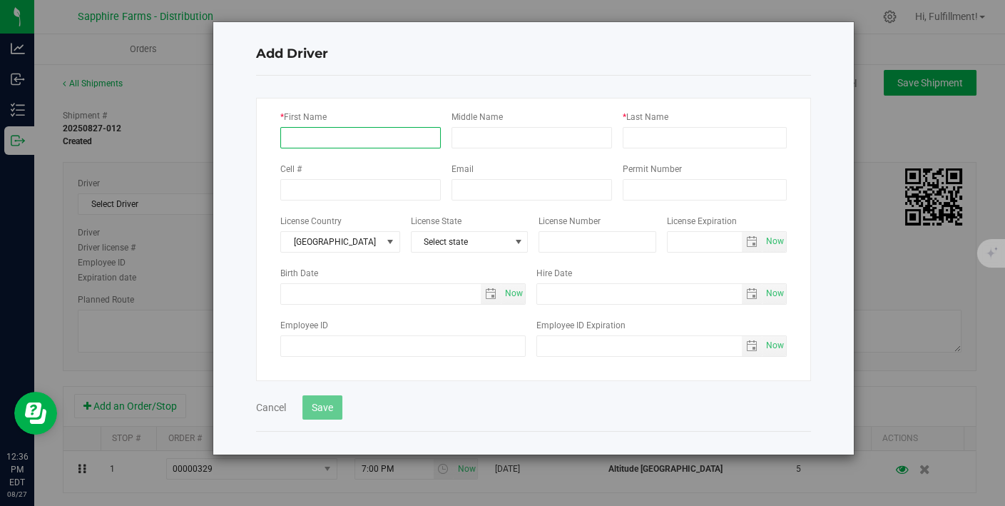
click at [333, 134] on input "* First Name" at bounding box center [360, 137] width 161 height 21
type input "[PERSON_NAME]"
click at [638, 130] on input "* Last Name" at bounding box center [705, 137] width 164 height 21
type input "Bahantka"
click at [333, 405] on button "Save" at bounding box center [323, 407] width 40 height 24
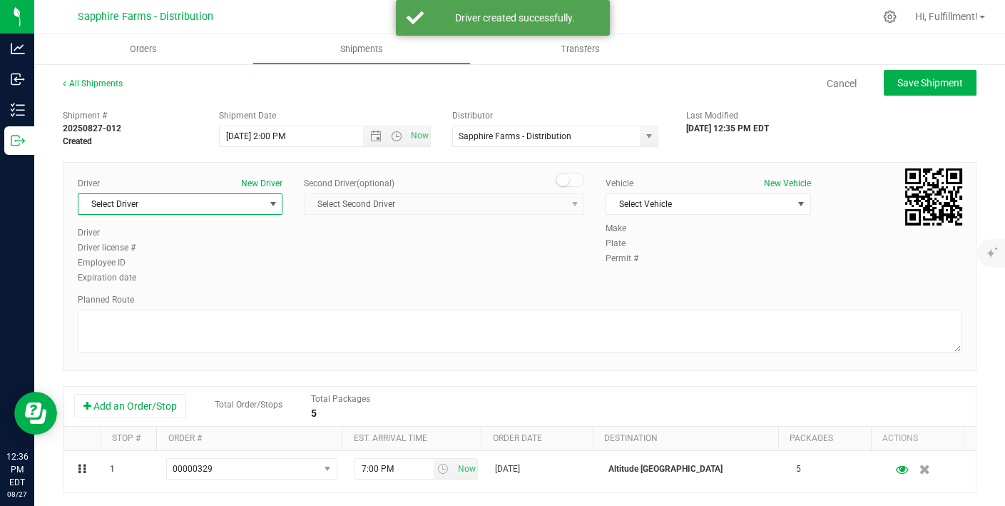
click at [271, 207] on span "select" at bounding box center [273, 203] width 11 height 11
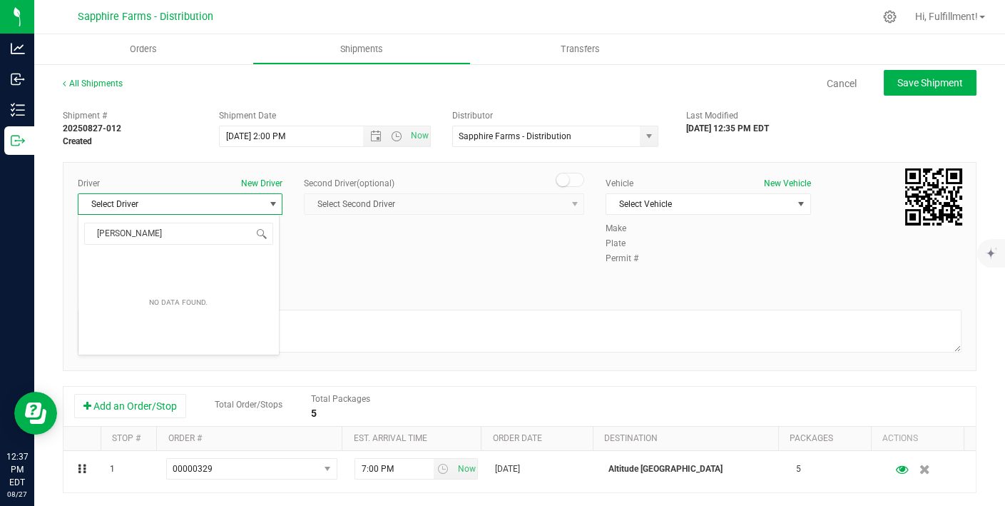
click at [271, 207] on span "select" at bounding box center [273, 203] width 11 height 11
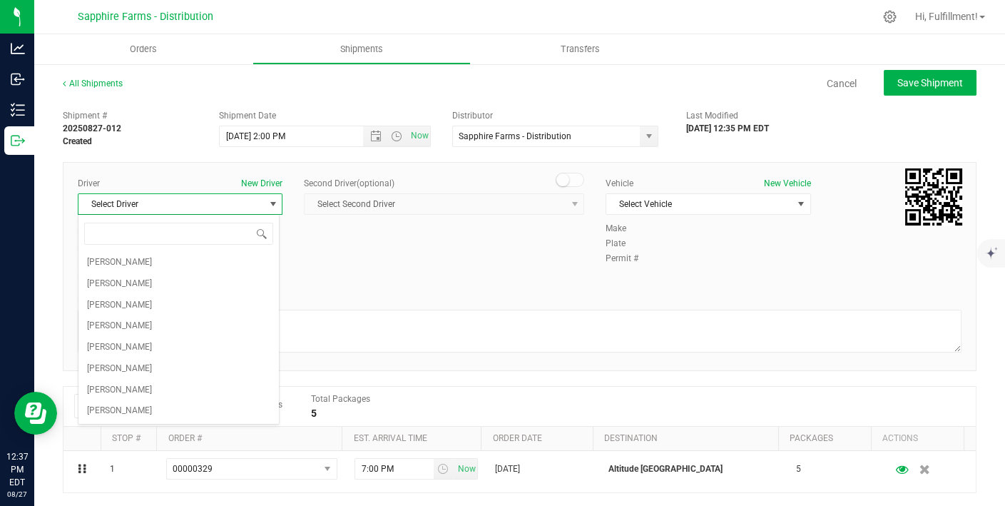
click at [269, 203] on span "select" at bounding box center [273, 203] width 11 height 11
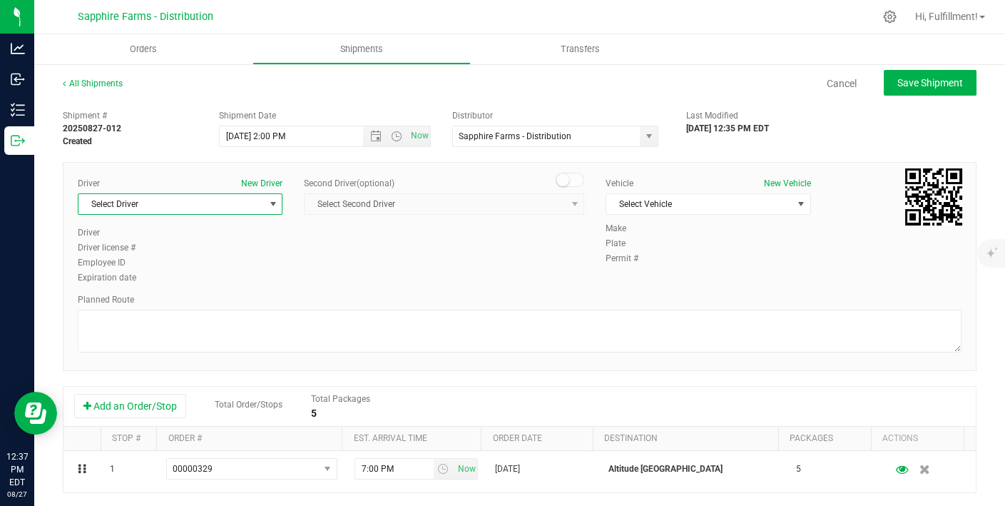
click at [269, 203] on span "select" at bounding box center [273, 203] width 11 height 11
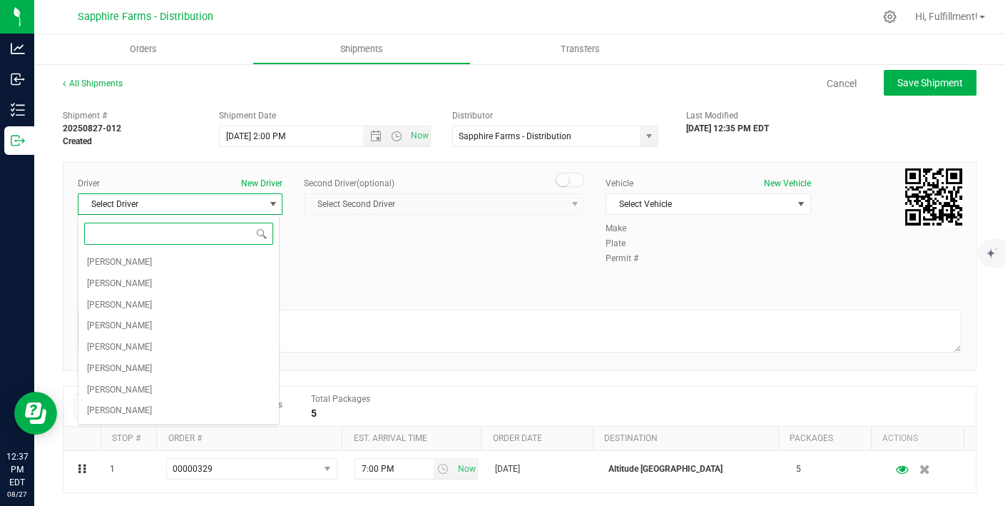
type input "M"
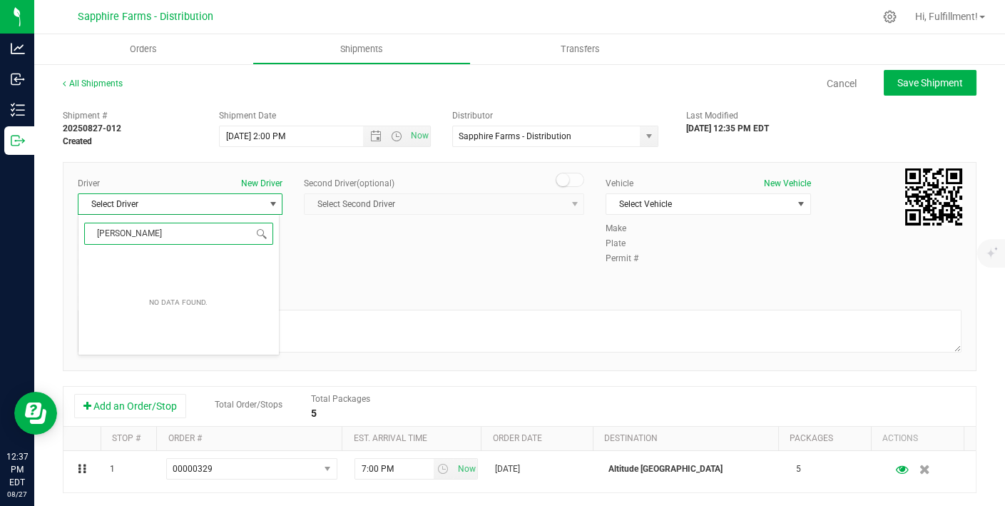
type input "[PERSON_NAME]"
click at [375, 286] on div "Driver New Driver Select Driver Select Driver Driver Driver license # Employee …" at bounding box center [520, 266] width 914 height 209
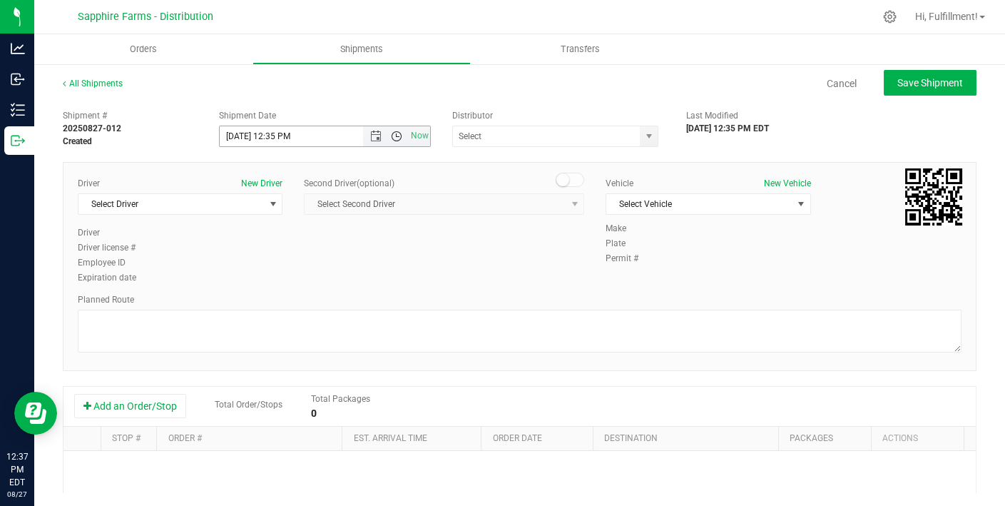
click at [391, 136] on span "Open the time view" at bounding box center [396, 136] width 11 height 11
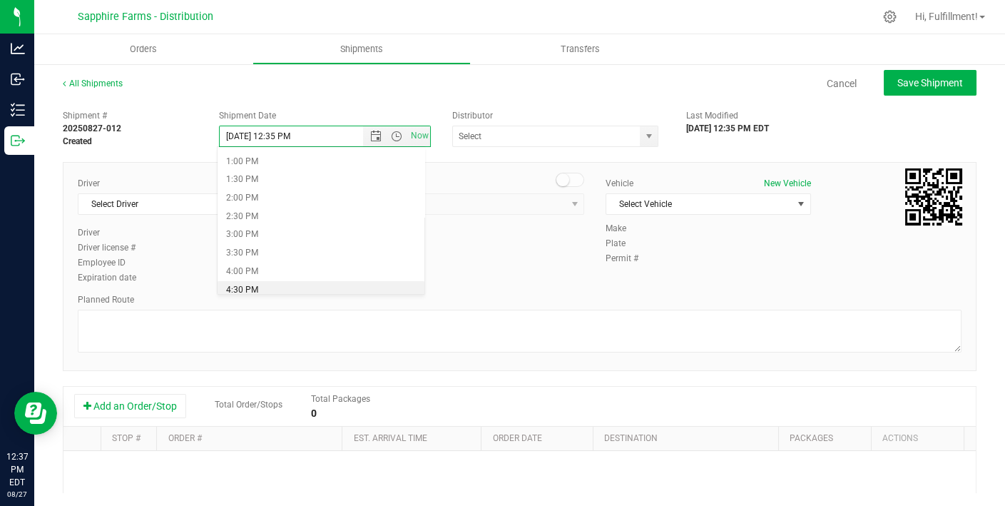
scroll to position [472, 0]
click at [268, 193] on li "2:00 PM" at bounding box center [321, 200] width 207 height 19
type input "[DATE] 2:00 PM"
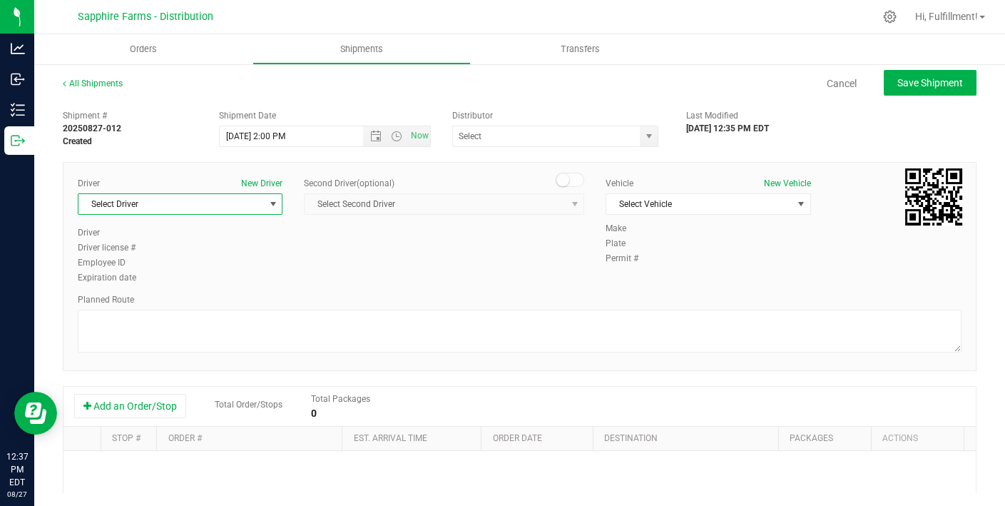
click at [271, 203] on span "select" at bounding box center [273, 203] width 11 height 11
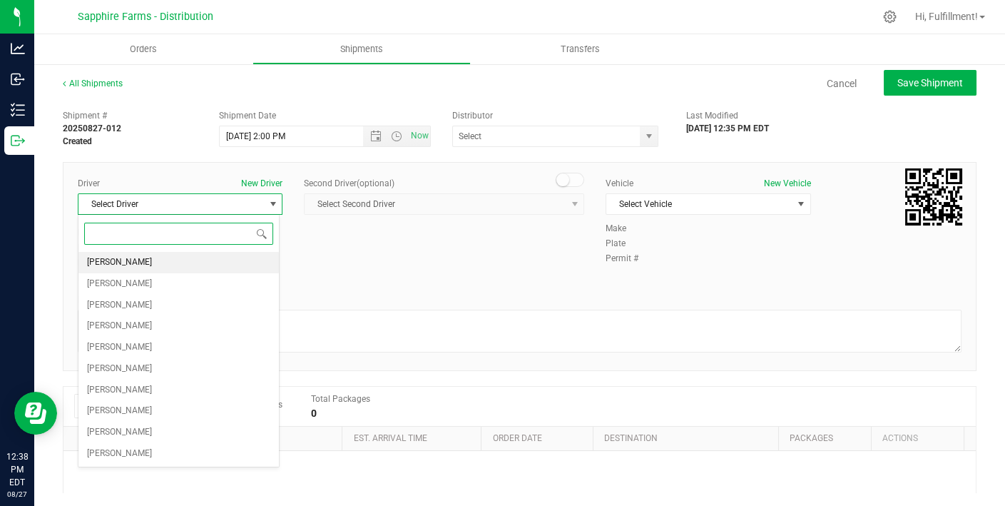
click at [138, 257] on span "[PERSON_NAME]" at bounding box center [119, 262] width 65 height 19
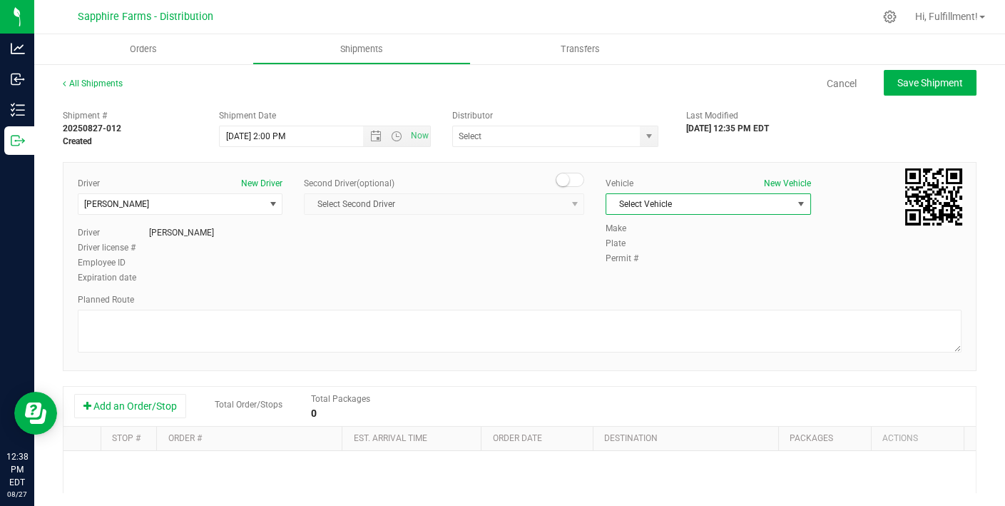
click at [714, 201] on span "Select Vehicle" at bounding box center [700, 204] width 186 height 20
click at [632, 270] on li "Van #1" at bounding box center [699, 270] width 201 height 21
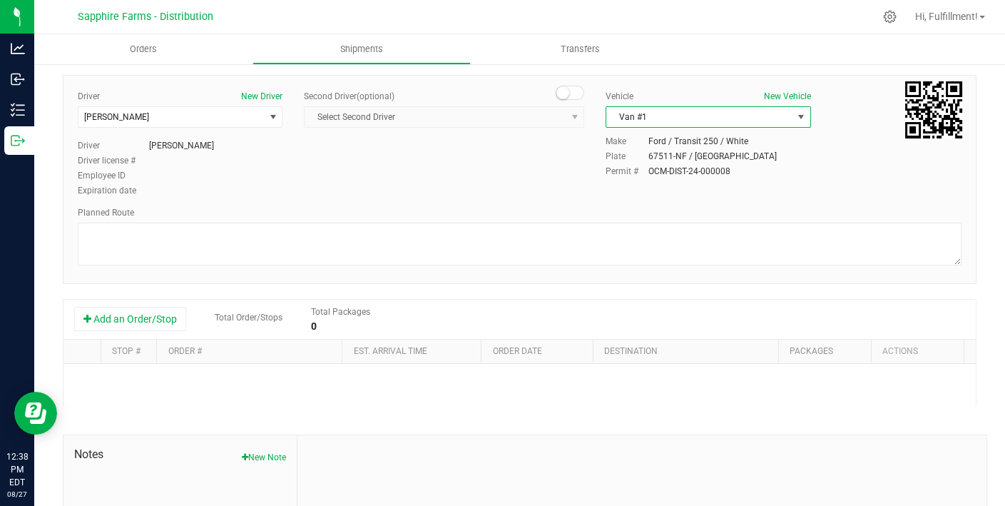
scroll to position [0, 0]
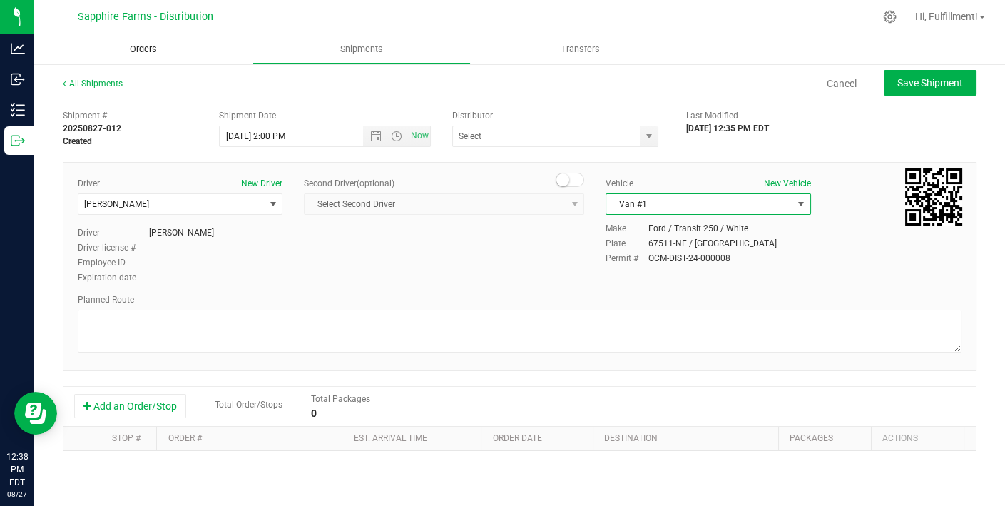
click at [147, 51] on span "Orders" at bounding box center [144, 49] width 66 height 13
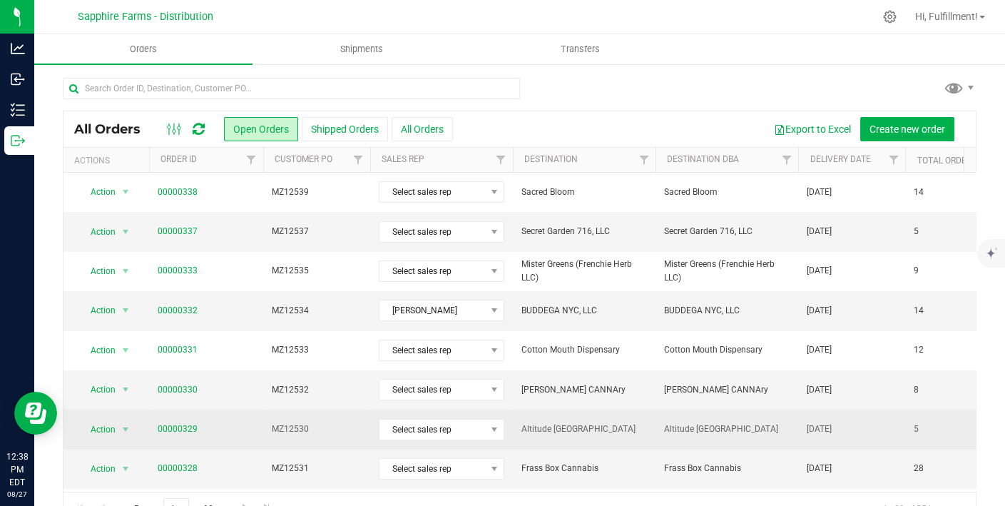
click at [346, 422] on span "MZ12530" at bounding box center [317, 429] width 90 height 14
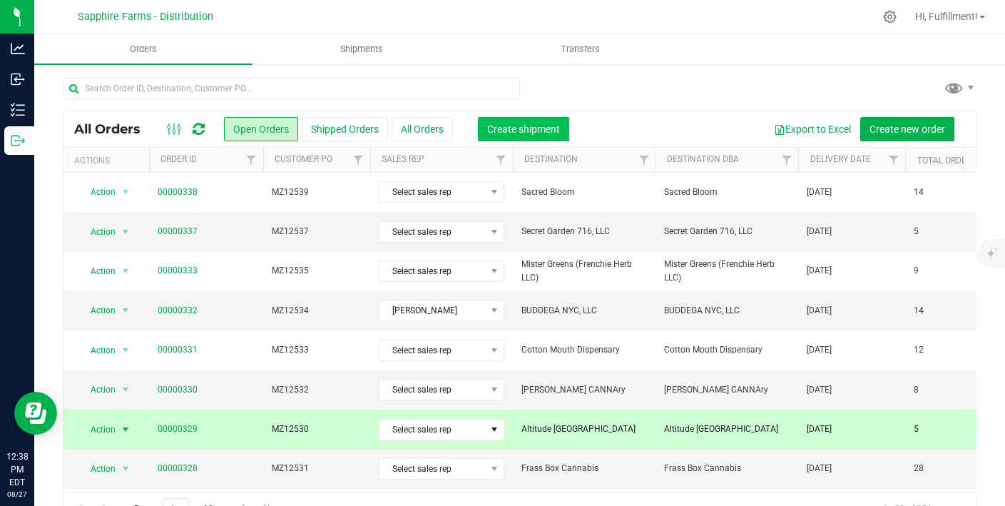
click at [519, 131] on span "Create shipment" at bounding box center [523, 128] width 73 height 11
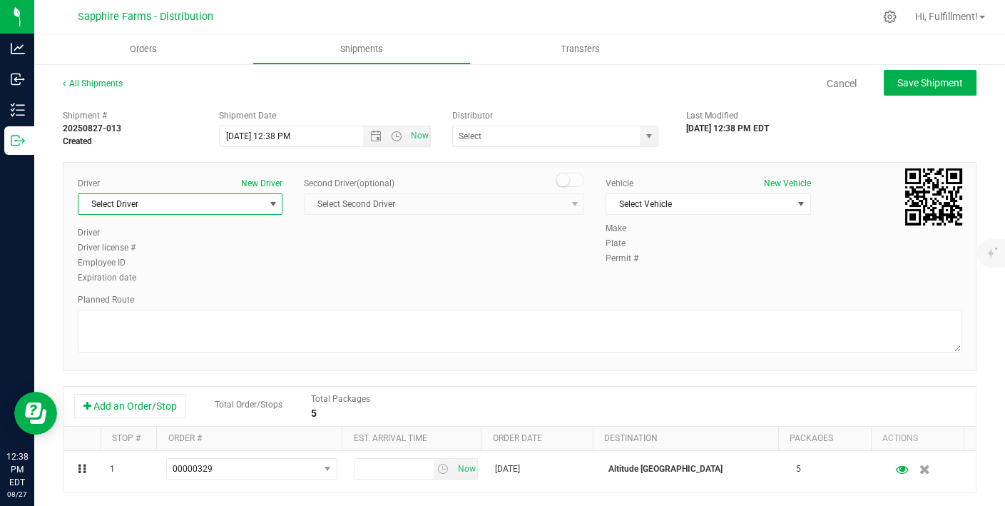
click at [271, 203] on span "select" at bounding box center [273, 203] width 11 height 11
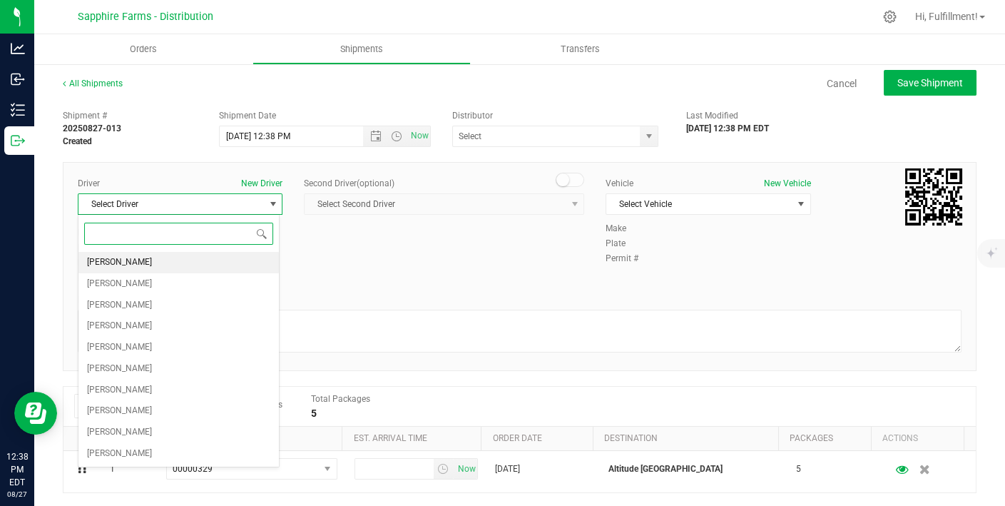
click at [131, 264] on span "Marta Bahantka" at bounding box center [119, 262] width 65 height 19
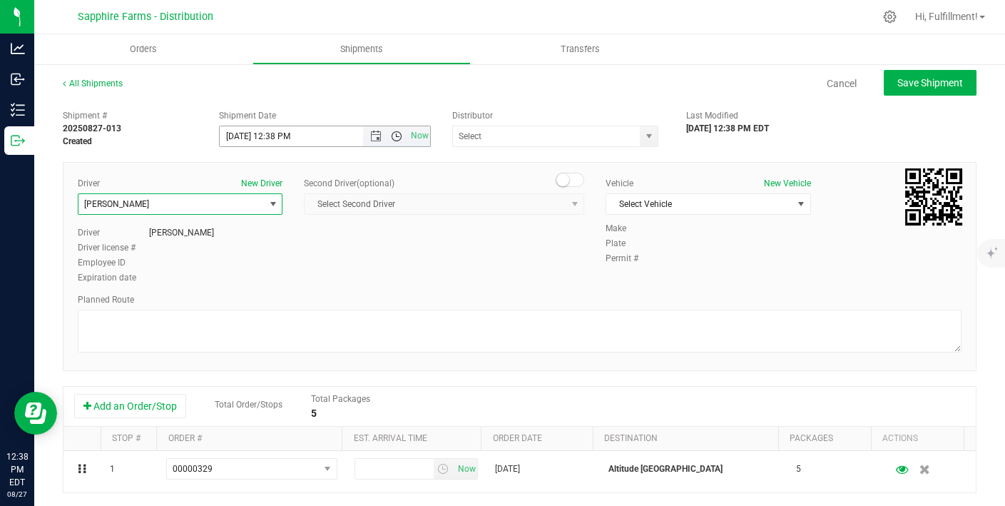
click at [392, 135] on span "Open the time view" at bounding box center [396, 136] width 11 height 11
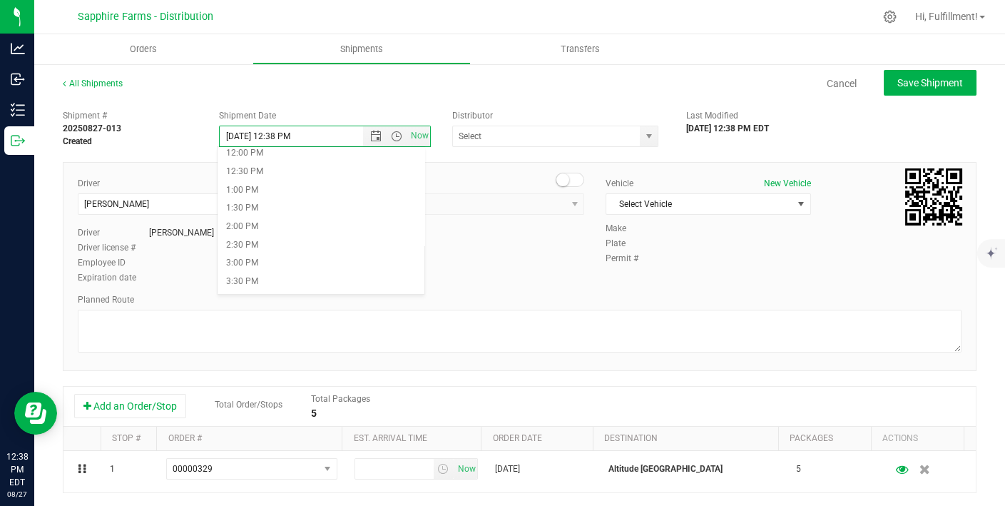
scroll to position [448, 0]
click at [285, 223] on li "2:00 PM" at bounding box center [321, 224] width 207 height 19
type input "[DATE] 2:00 PM"
click at [643, 134] on span "select" at bounding box center [648, 136] width 11 height 11
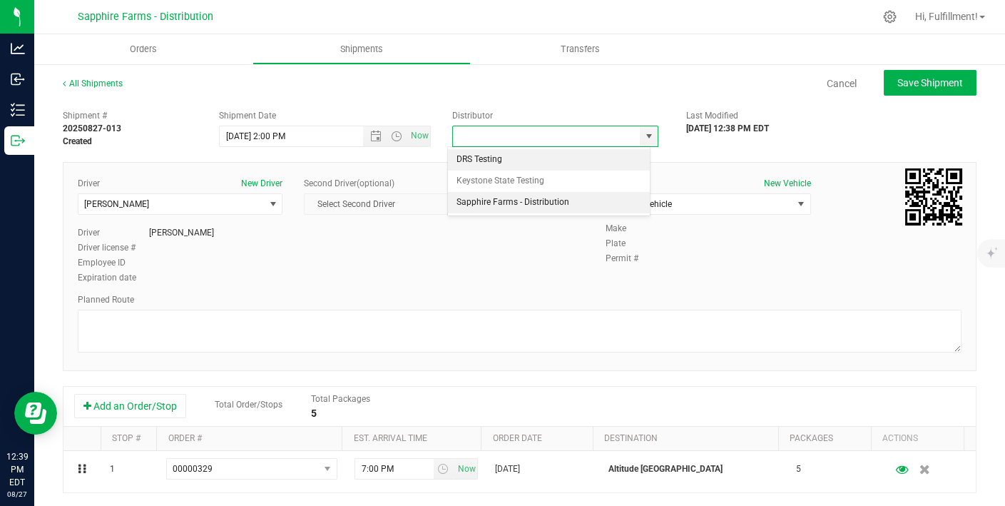
click at [567, 198] on li "Sapphire Farms - Distribution" at bounding box center [549, 202] width 202 height 21
type input "Sapphire Farms - Distribution"
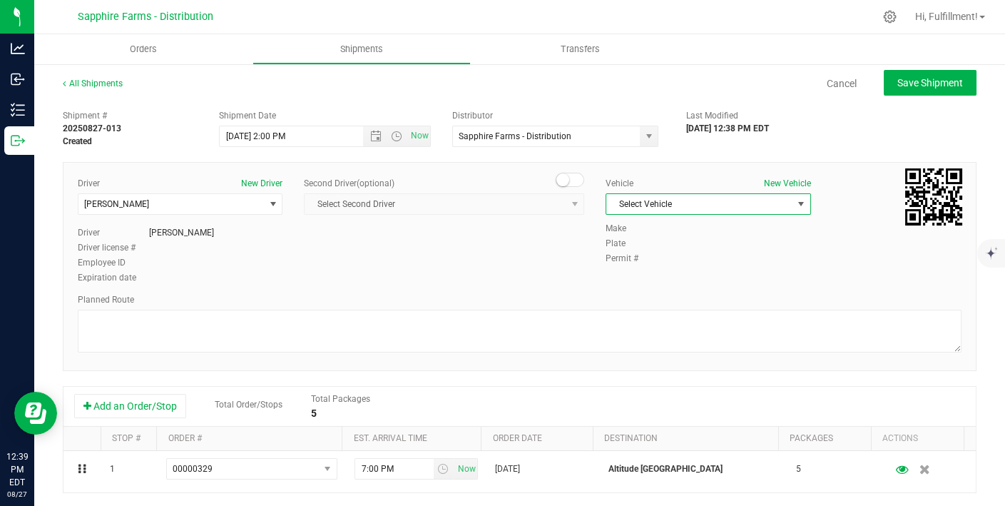
click at [754, 205] on span "Select Vehicle" at bounding box center [700, 204] width 186 height 20
click at [678, 265] on li "Van #1" at bounding box center [699, 270] width 201 height 21
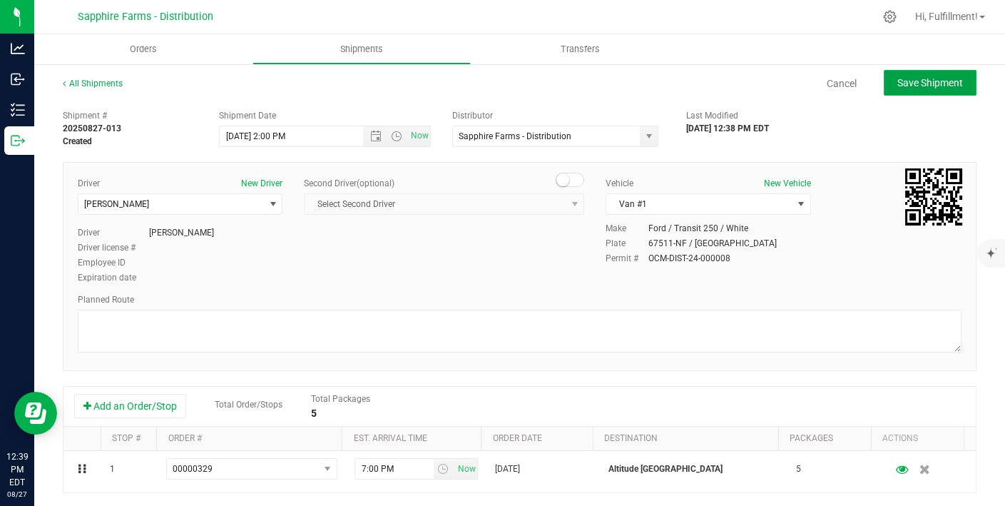
click at [901, 80] on span "Save Shipment" at bounding box center [931, 82] width 66 height 11
type input "8/27/2025 6:00 PM"
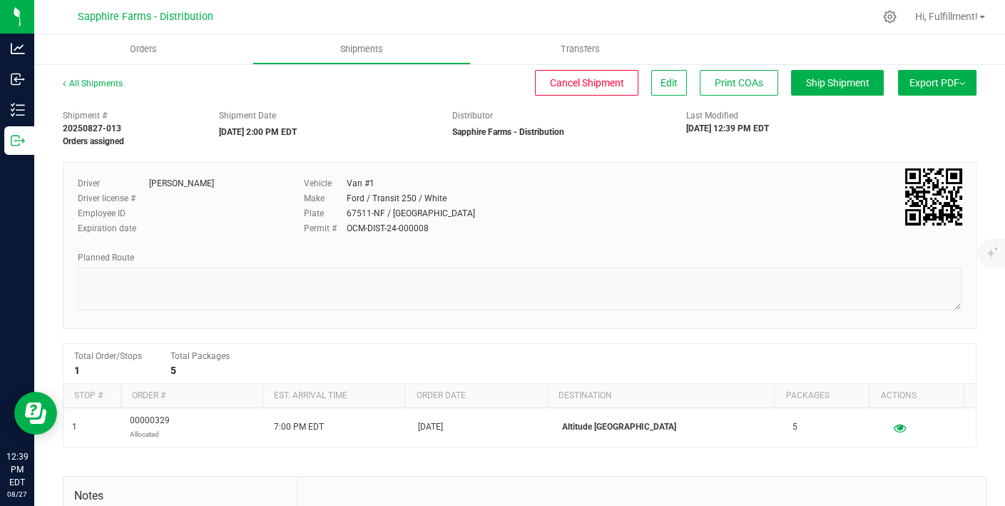
click at [910, 80] on span "Export PDF" at bounding box center [938, 82] width 56 height 11
click at [891, 111] on span "Manifest by Package ID" at bounding box center [916, 114] width 91 height 10
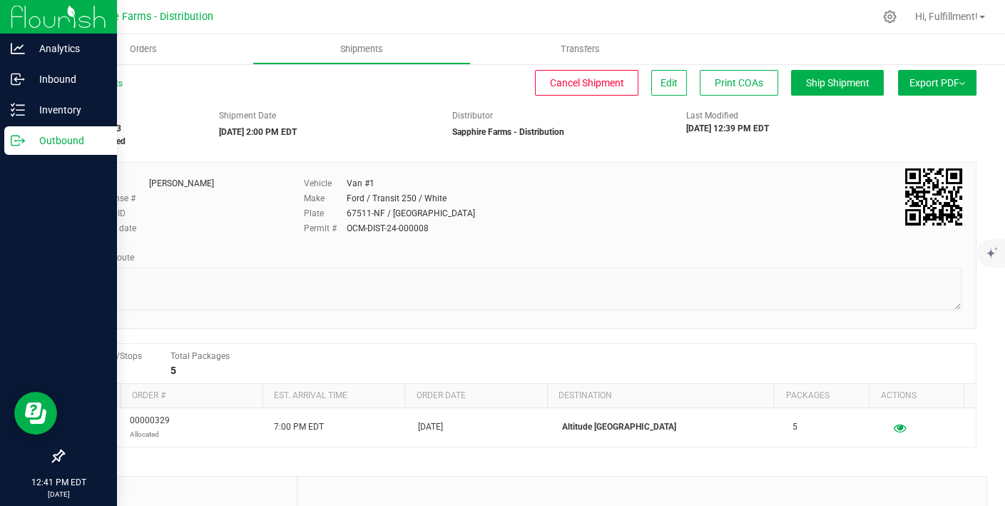
click at [15, 134] on icon at bounding box center [18, 140] width 14 height 14
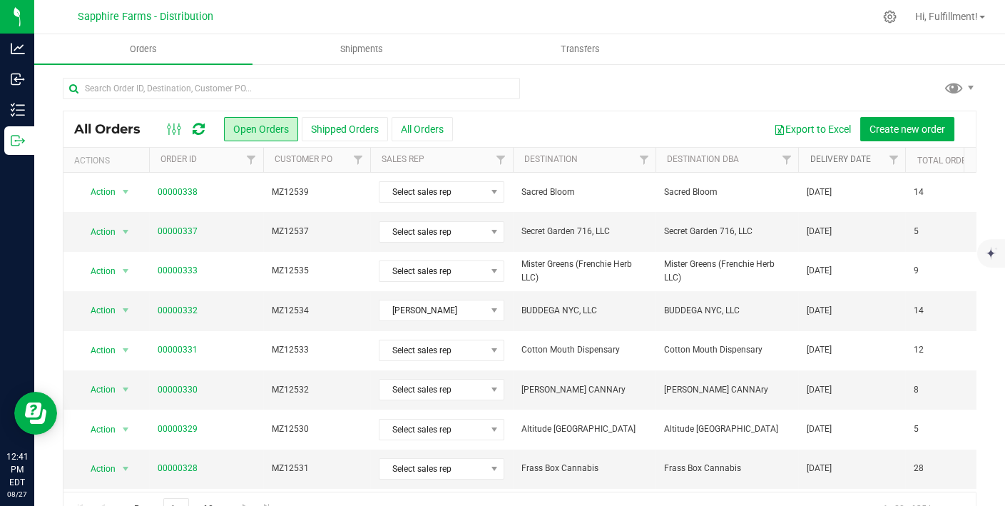
click at [843, 158] on link "Delivery Date" at bounding box center [840, 159] width 61 height 10
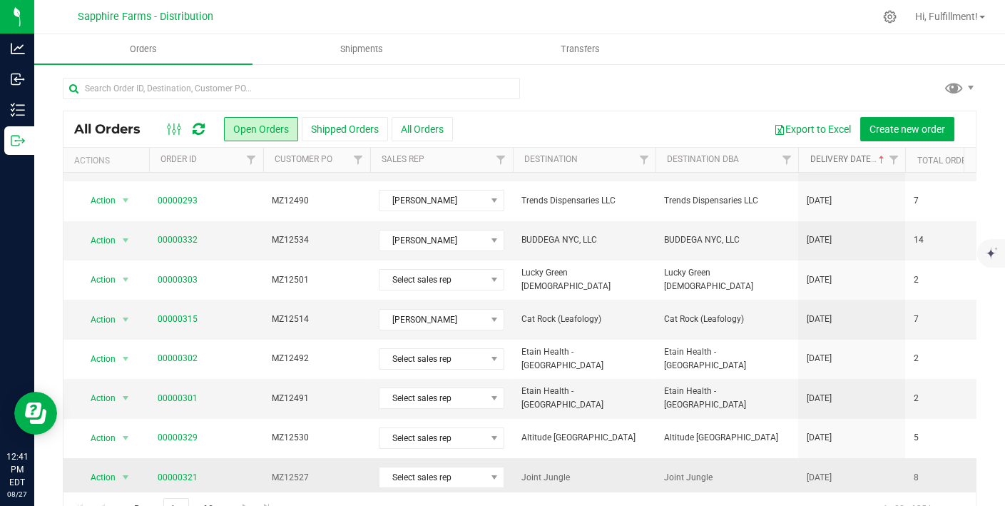
scroll to position [33, 0]
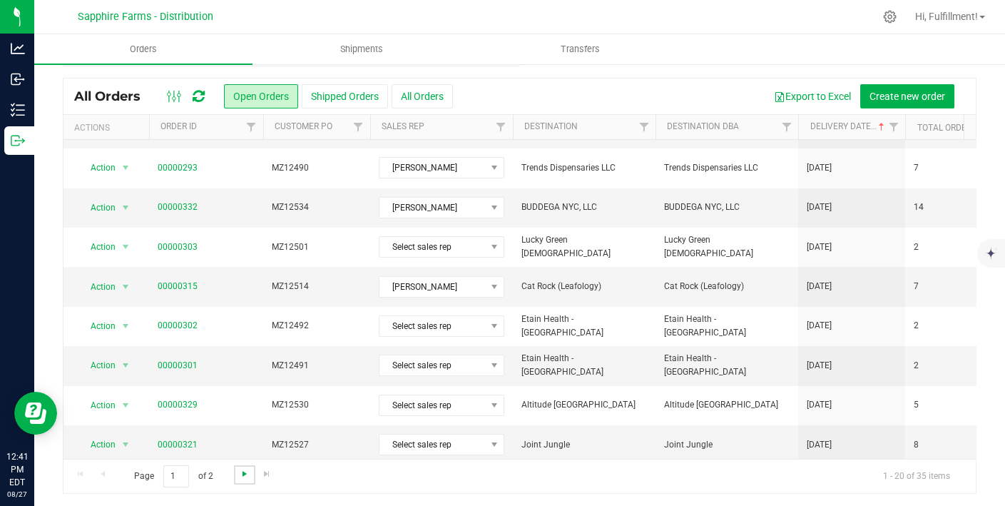
click at [243, 473] on span "Go to the next page" at bounding box center [244, 473] width 11 height 11
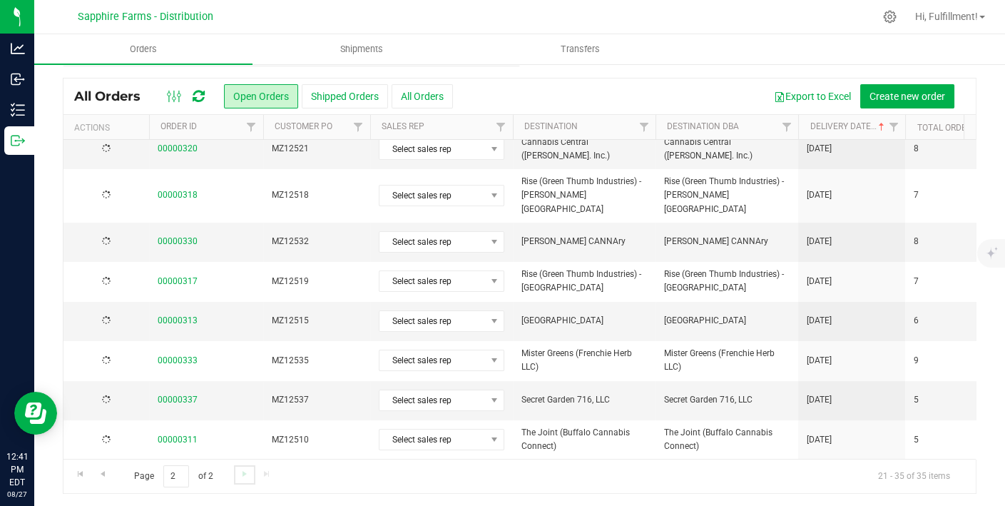
scroll to position [0, 0]
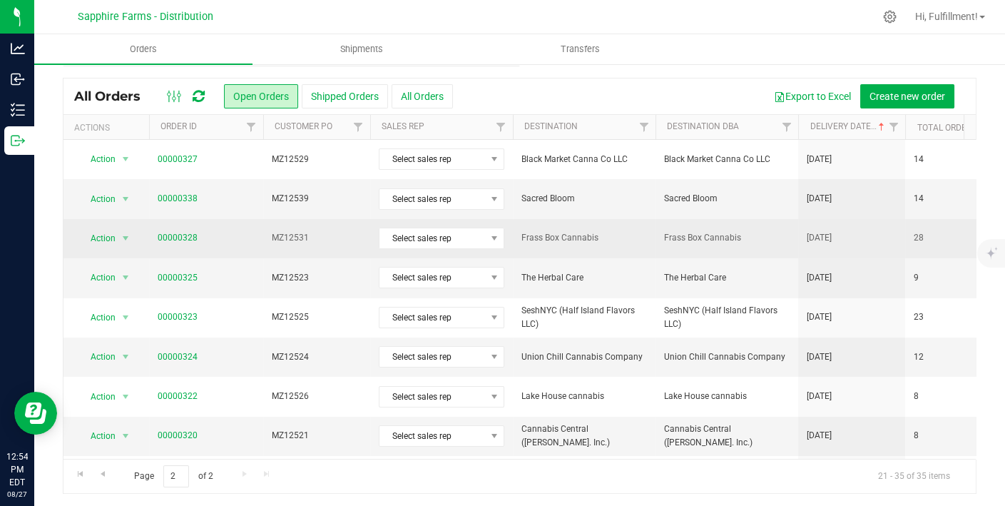
click at [322, 240] on span "MZ12531" at bounding box center [317, 238] width 90 height 14
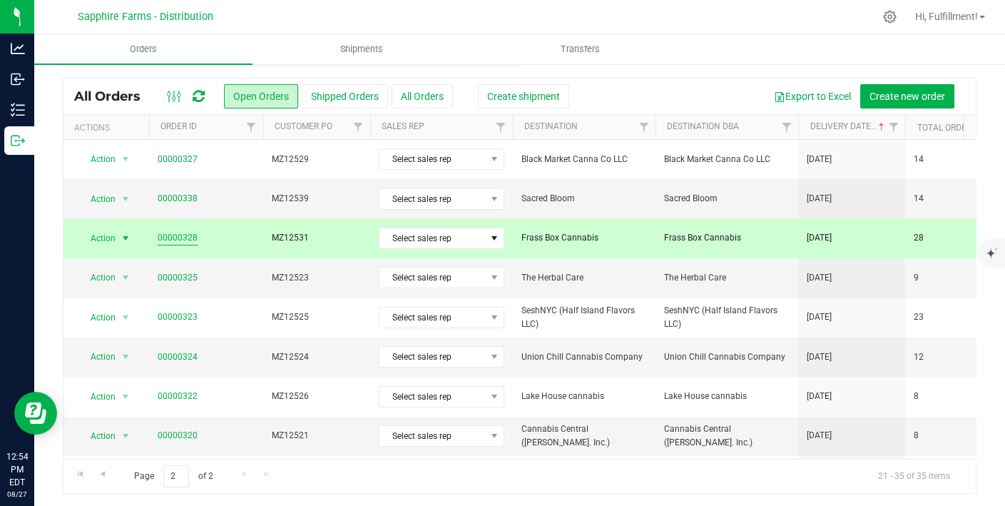
click at [188, 239] on link "00000328" at bounding box center [178, 238] width 40 height 14
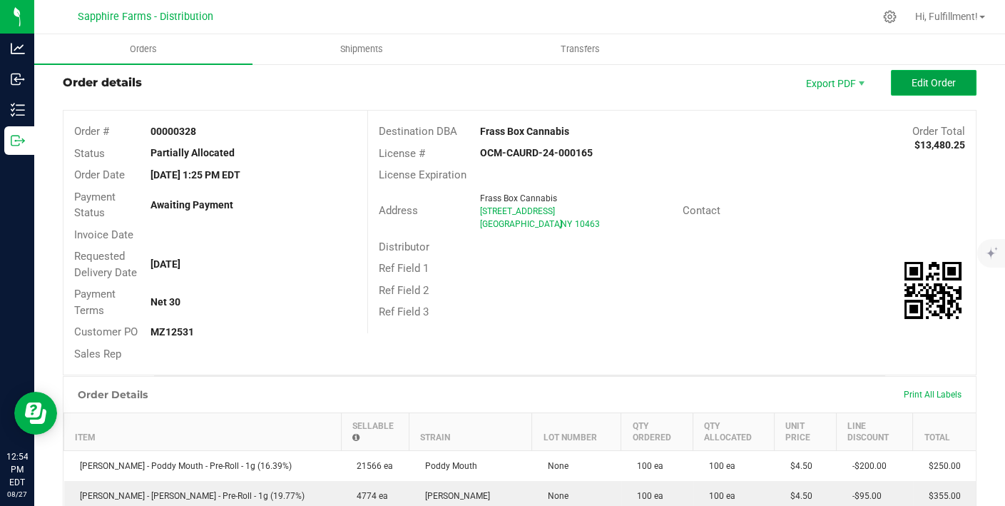
click at [931, 71] on button "Edit Order" at bounding box center [934, 83] width 86 height 26
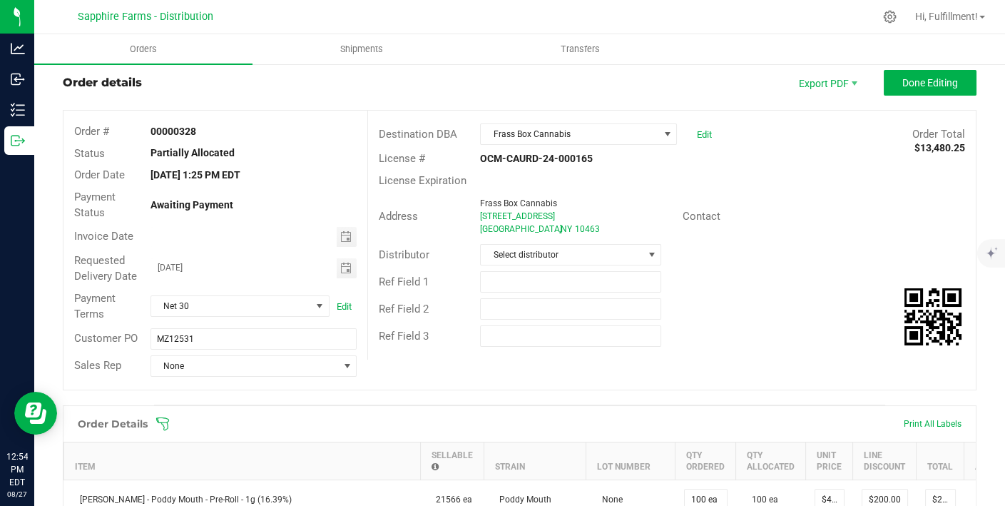
click at [162, 421] on icon at bounding box center [162, 423] width 13 height 13
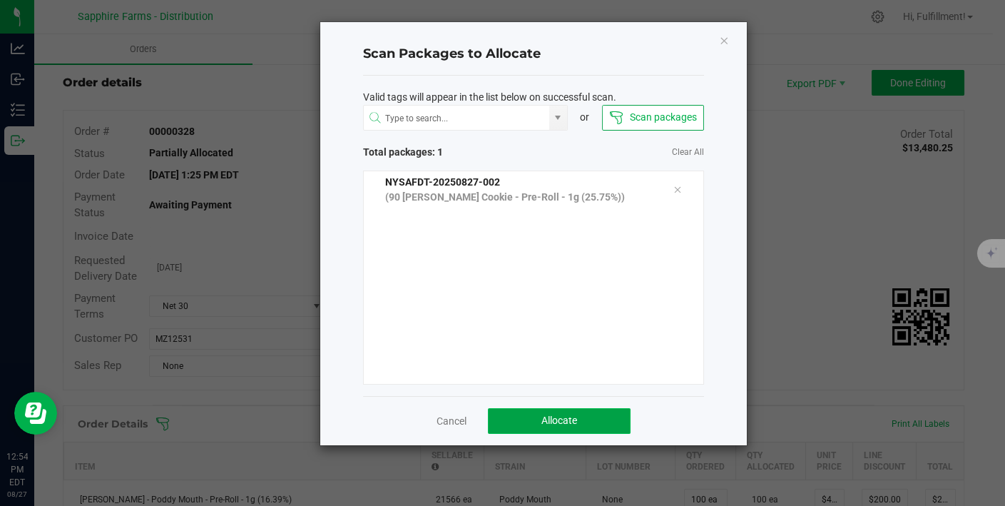
click at [546, 422] on span "Allocate" at bounding box center [560, 420] width 36 height 11
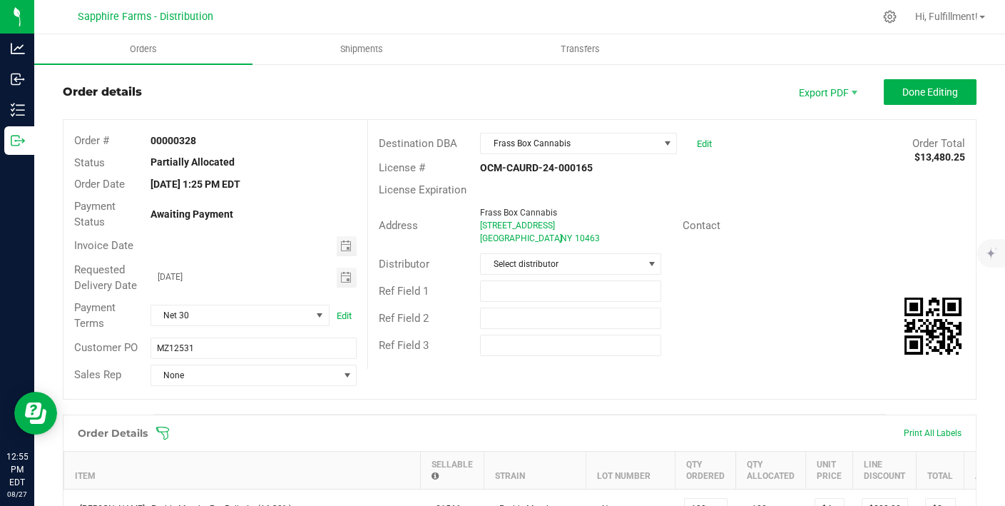
scroll to position [21, 0]
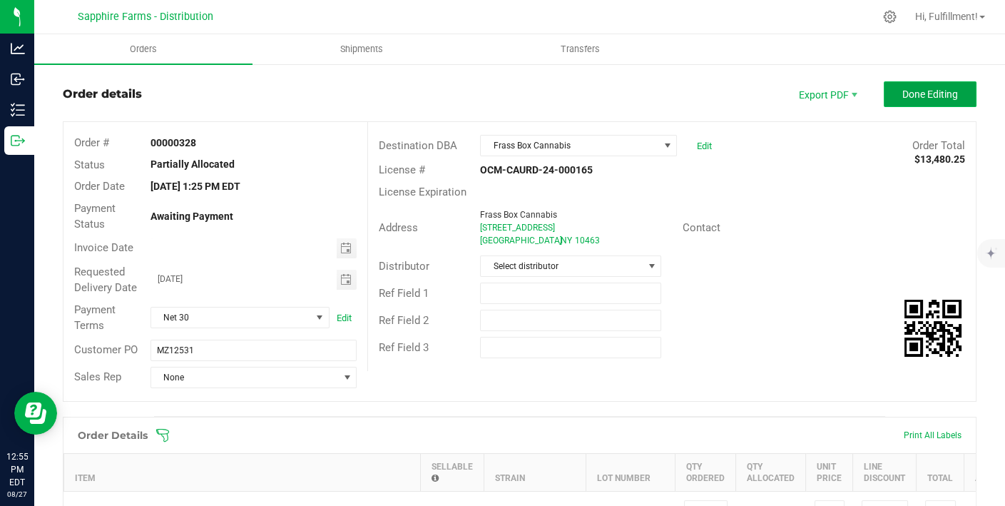
click at [903, 93] on span "Done Editing" at bounding box center [931, 93] width 56 height 11
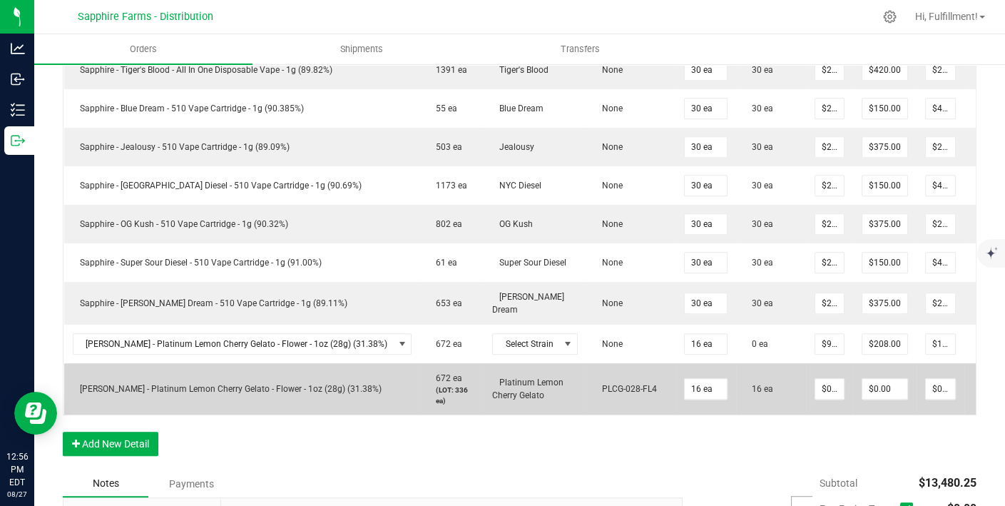
scroll to position [0, 31]
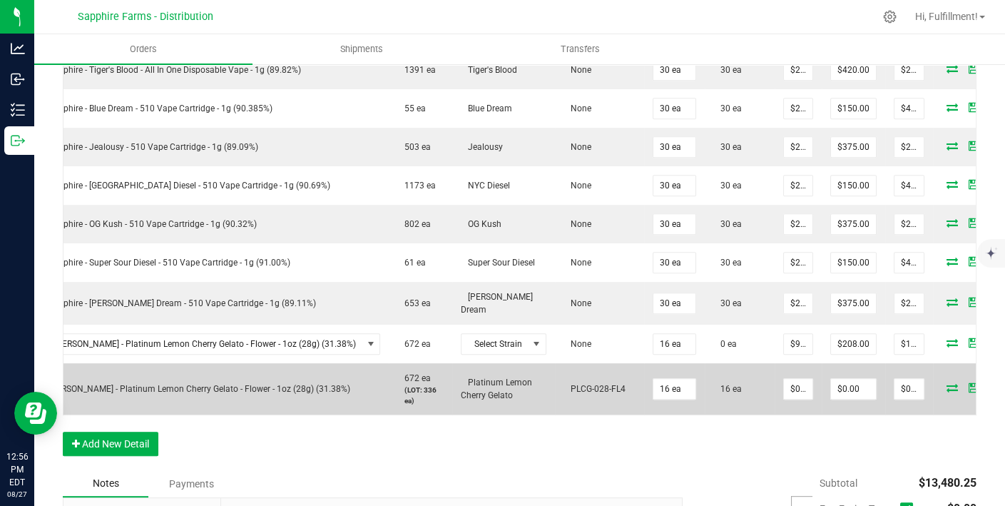
click at [990, 383] on icon at bounding box center [994, 387] width 9 height 9
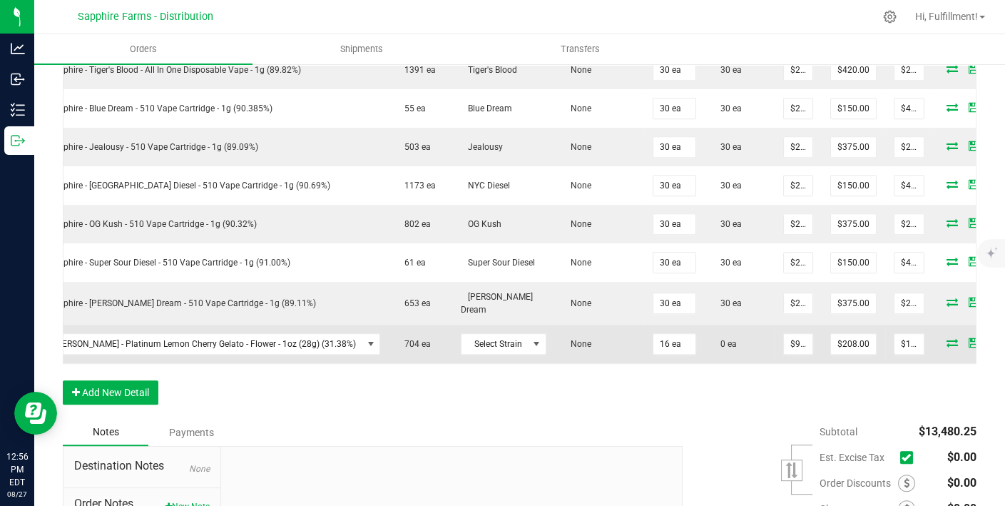
click at [947, 338] on icon at bounding box center [952, 342] width 11 height 9
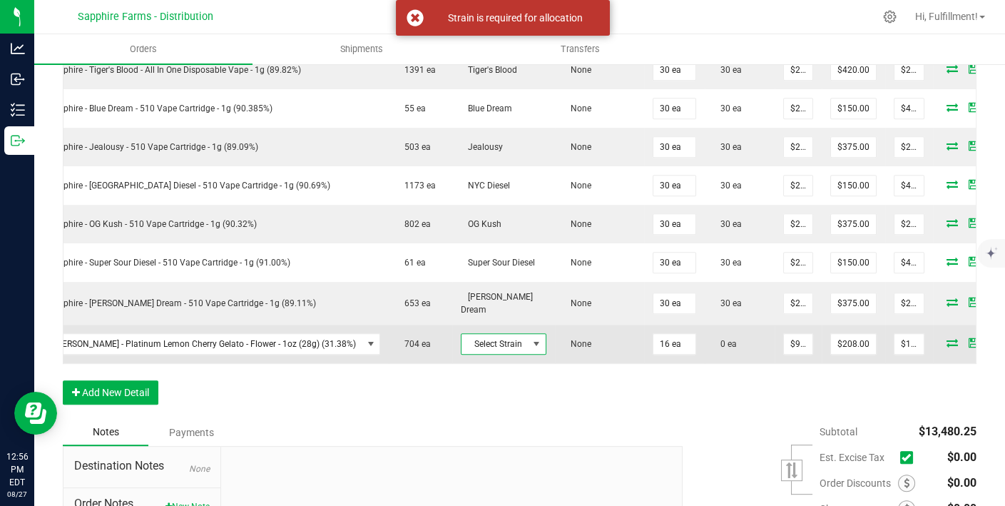
click at [531, 338] on span at bounding box center [536, 343] width 11 height 11
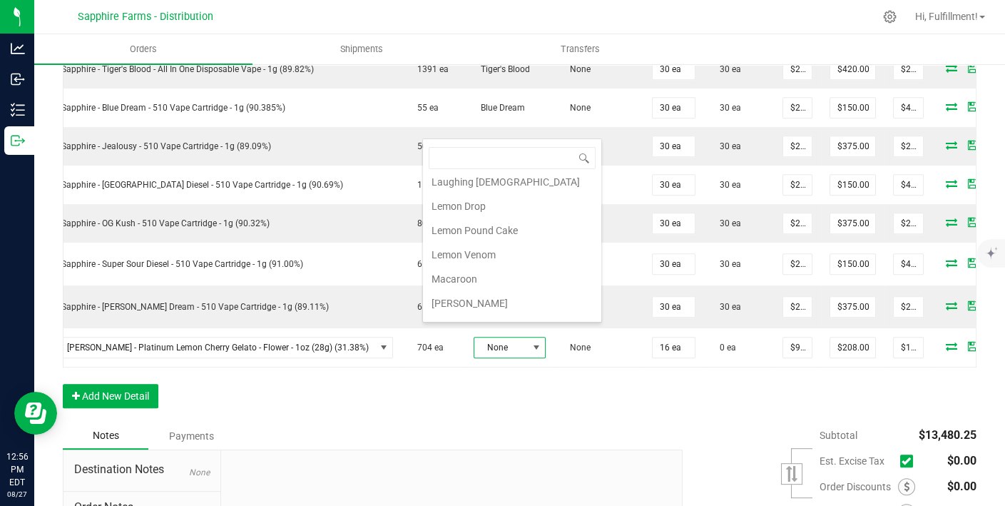
scroll to position [713, 0]
click at [490, 288] on li "Mango Kush" at bounding box center [512, 300] width 178 height 24
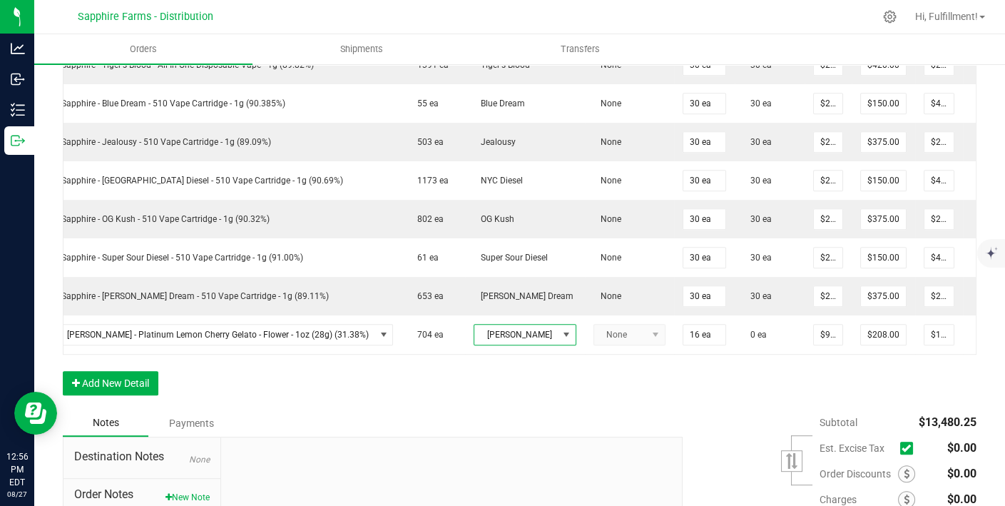
scroll to position [1203, 0]
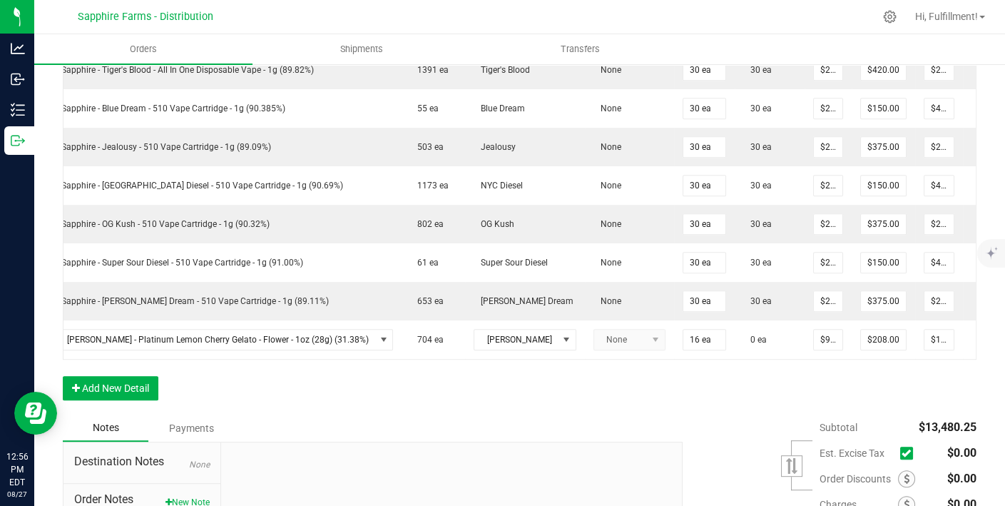
click at [490, 282] on td "Tangie Dream" at bounding box center [525, 301] width 120 height 39
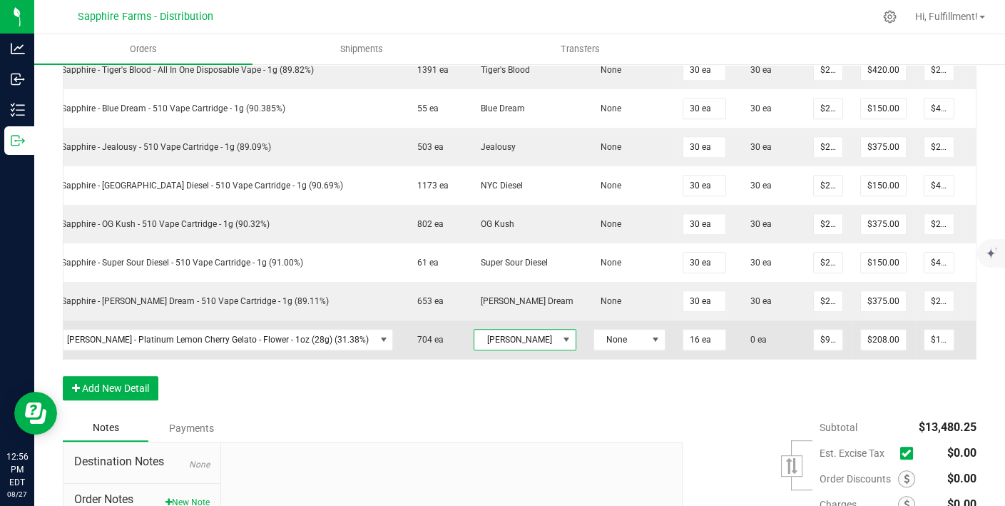
click at [561, 334] on span at bounding box center [566, 339] width 11 height 11
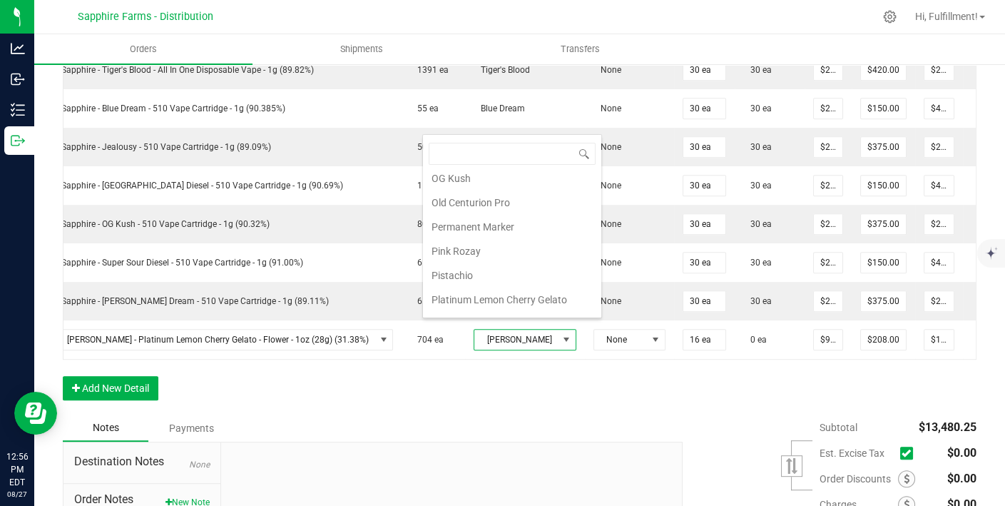
scroll to position [954, 0]
click at [507, 285] on li "Platinum Lemon Cherry Gelato" at bounding box center [512, 297] width 178 height 24
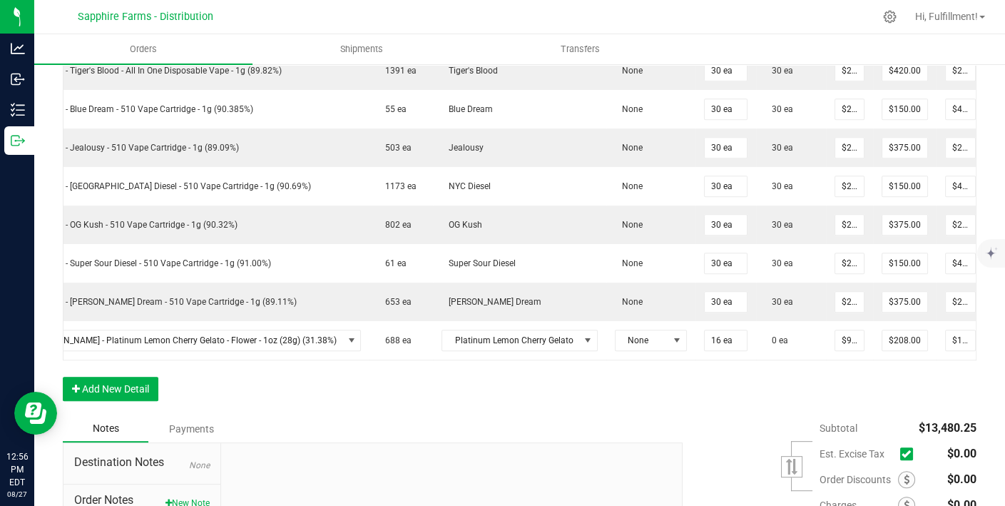
scroll to position [0, 82]
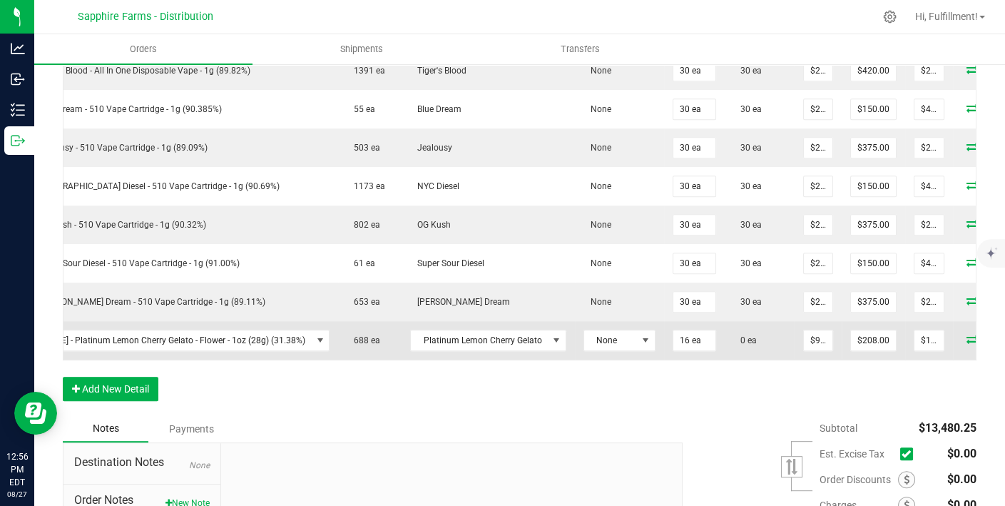
click at [962, 335] on span at bounding box center [972, 339] width 21 height 9
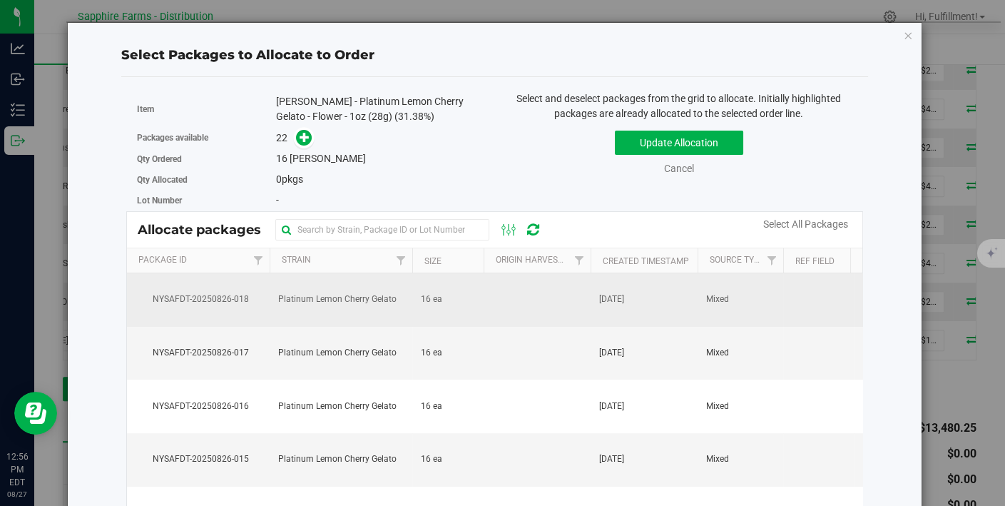
click at [527, 305] on td at bounding box center [537, 300] width 107 height 54
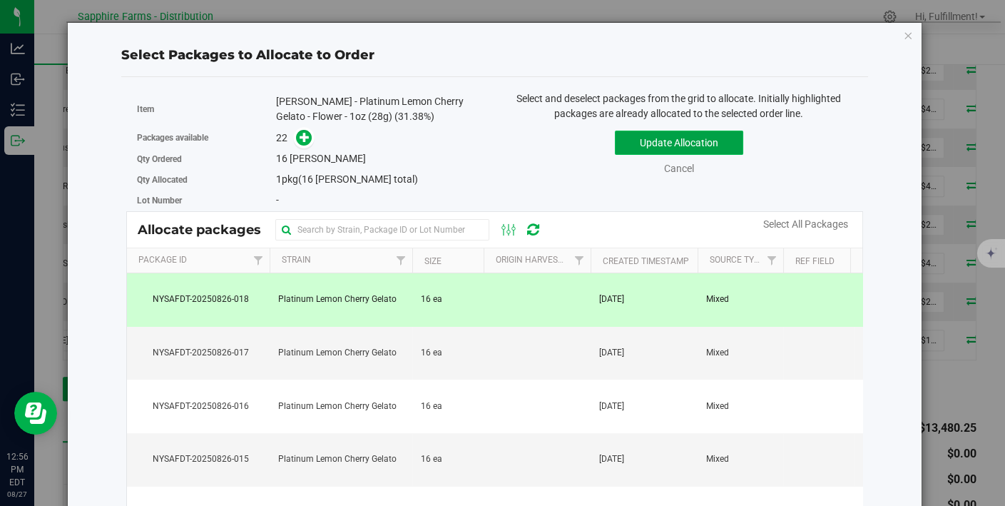
click at [645, 143] on button "Update Allocation" at bounding box center [679, 143] width 128 height 24
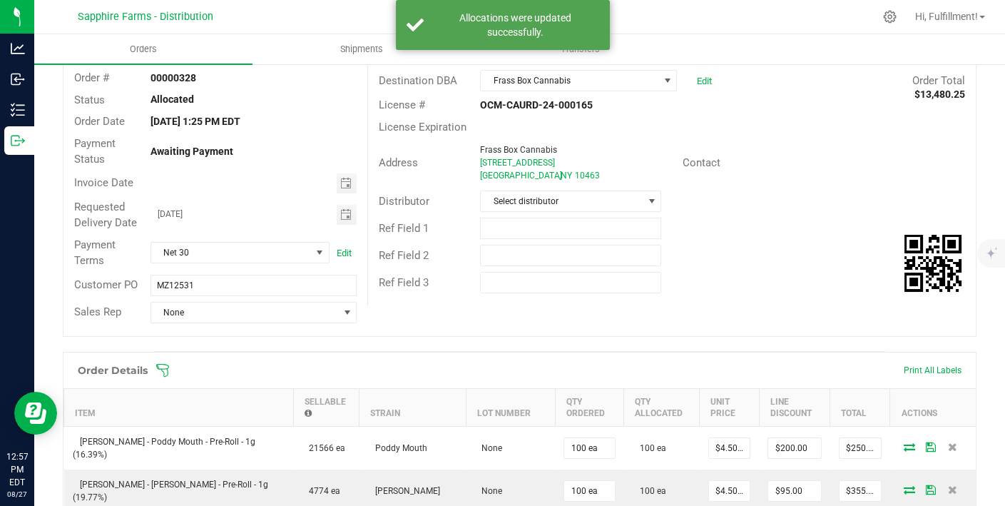
scroll to position [0, 0]
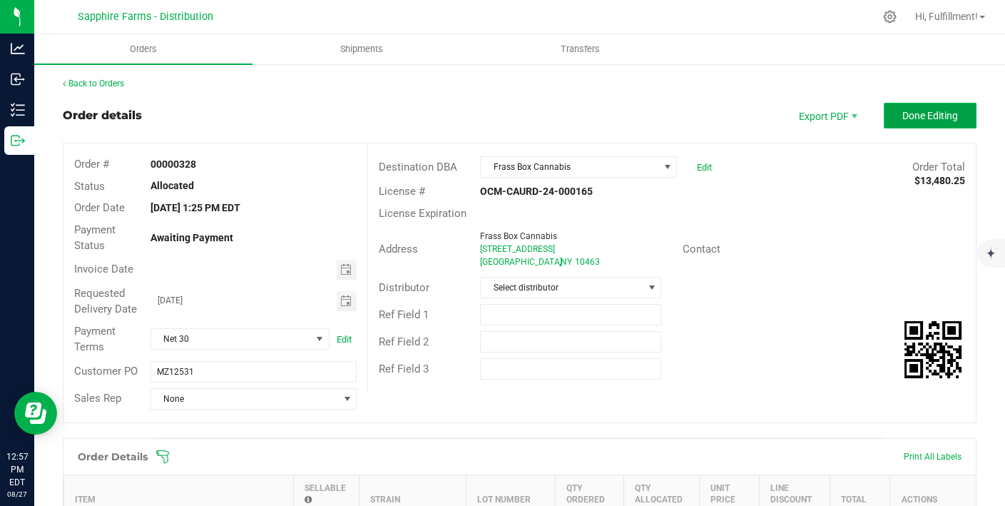
click at [903, 111] on span "Done Editing" at bounding box center [931, 115] width 56 height 11
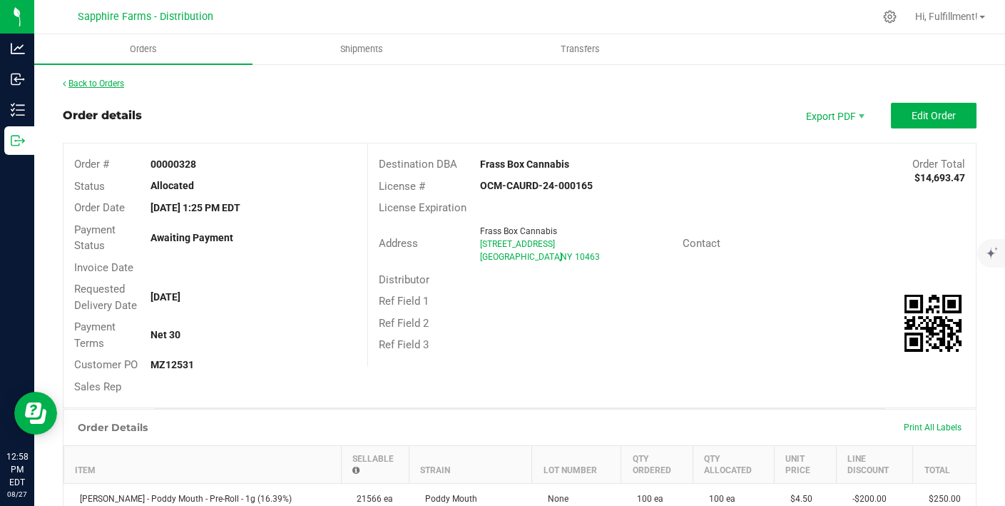
click at [113, 84] on link "Back to Orders" at bounding box center [93, 83] width 61 height 10
